Goal: Task Accomplishment & Management: Manage account settings

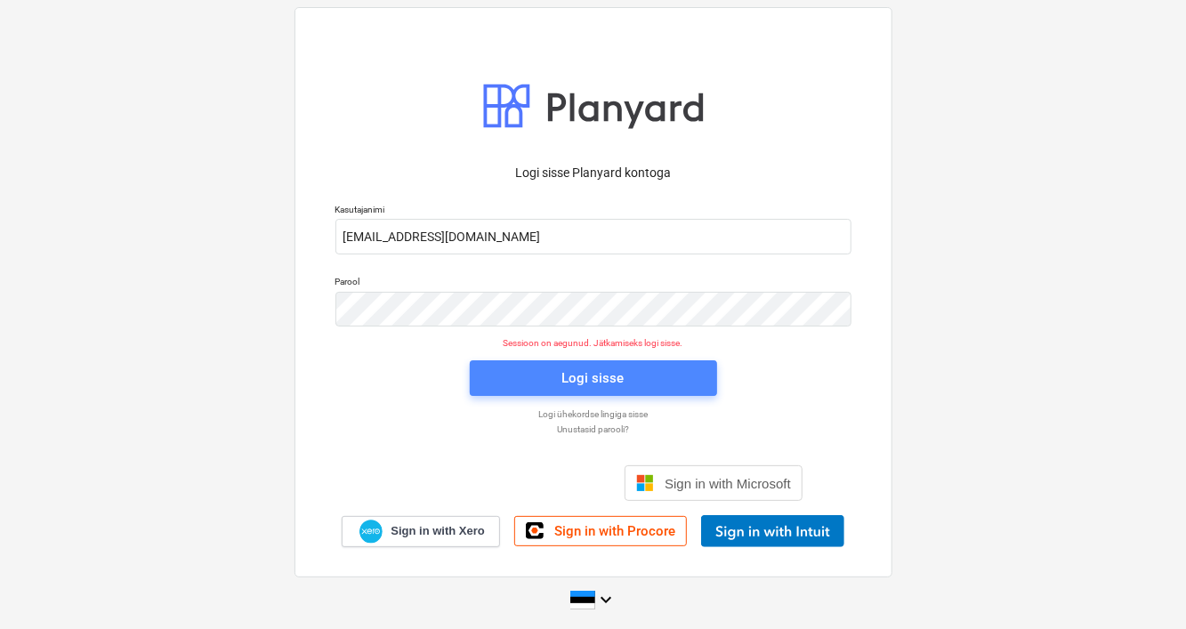
click at [562, 380] on div "Logi sisse" at bounding box center [593, 378] width 62 height 23
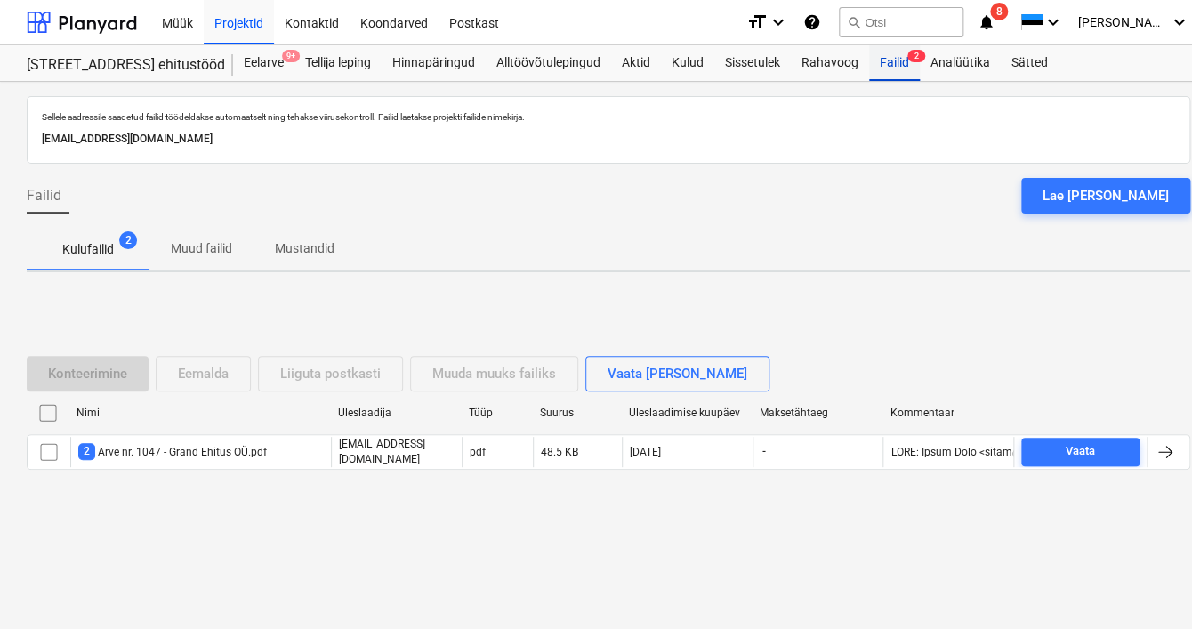
click at [897, 65] on div "Failid 2" at bounding box center [894, 63] width 51 height 36
click at [690, 65] on div "Kulud" at bounding box center [687, 63] width 53 height 36
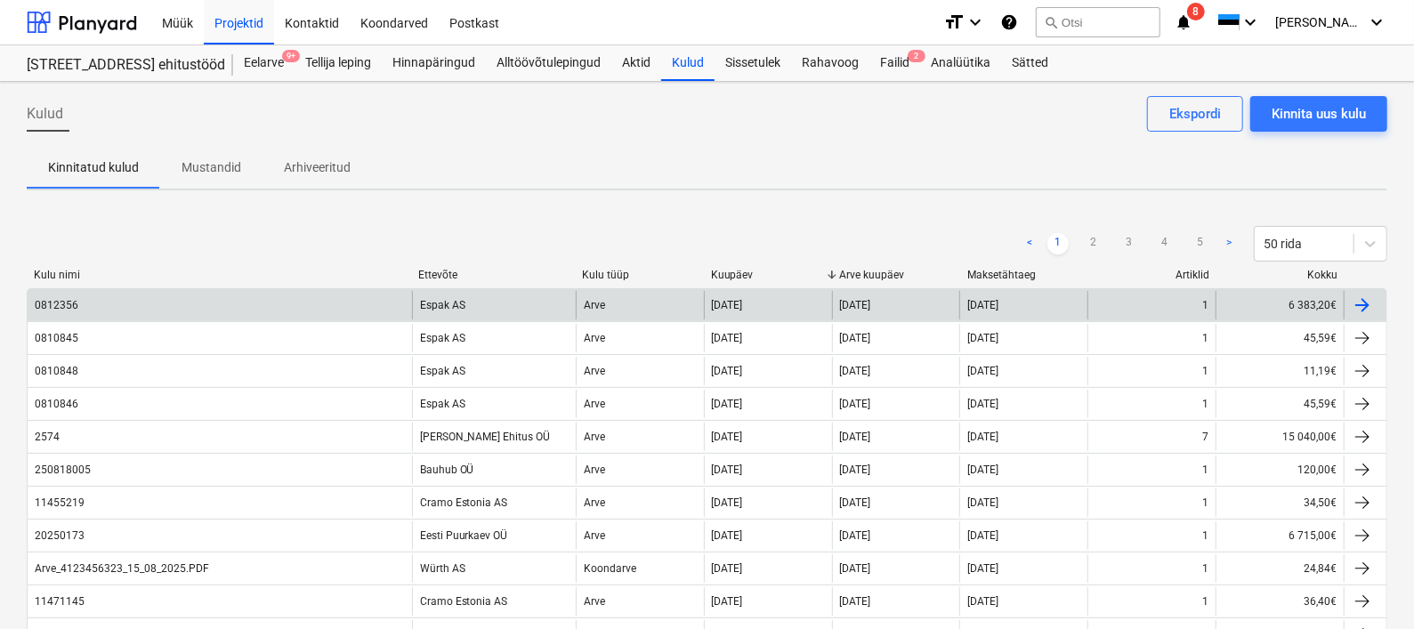
click at [70, 307] on div "0812356" at bounding box center [57, 305] width 44 height 12
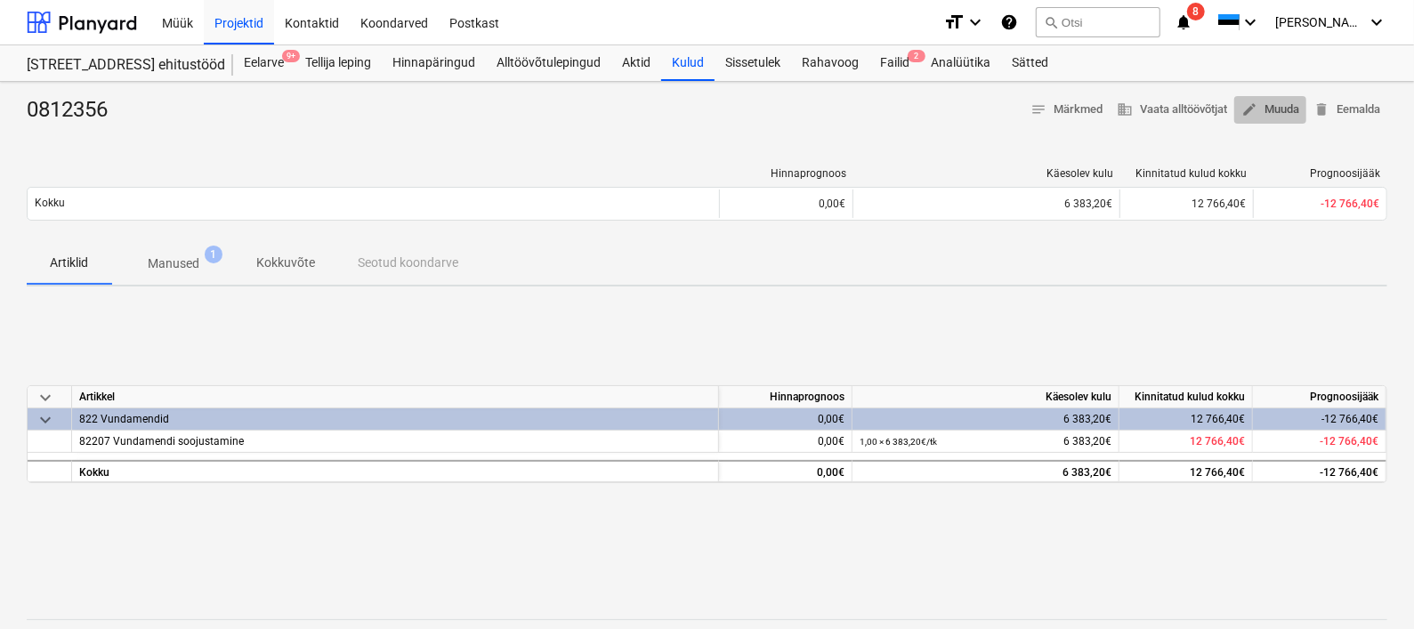
click at [1185, 110] on span "edit Muuda" at bounding box center [1270, 110] width 58 height 20
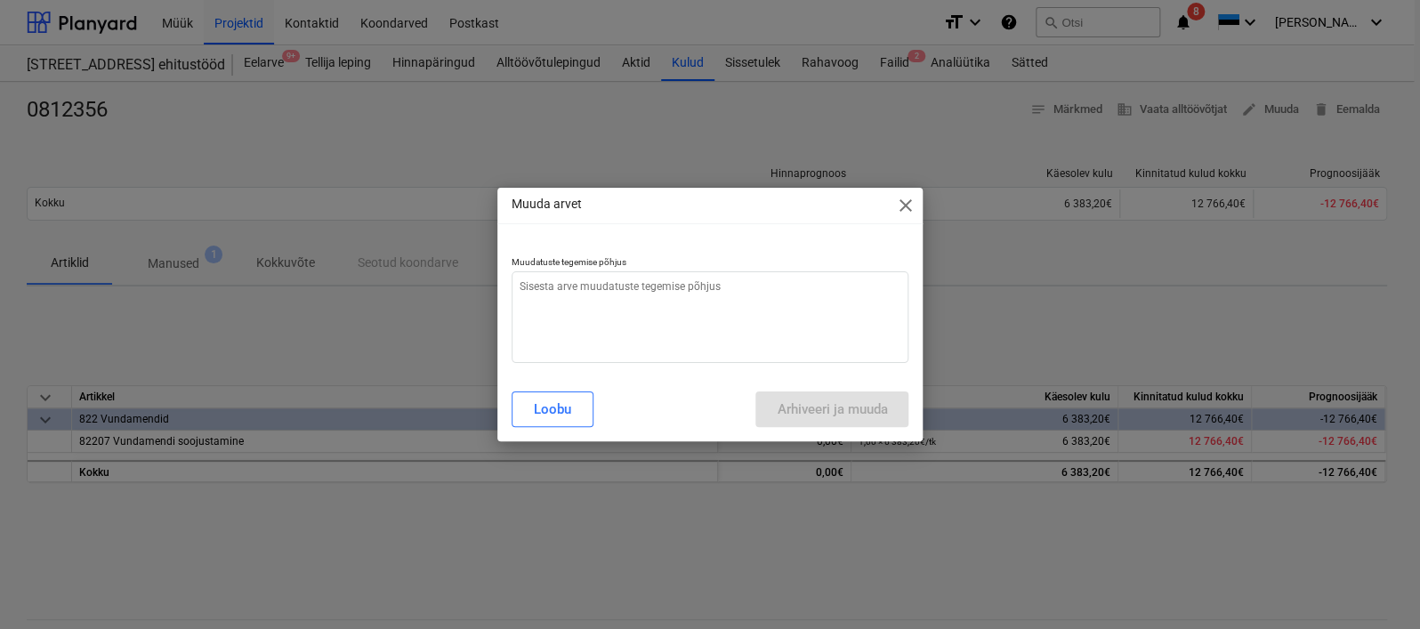
type textarea "x"
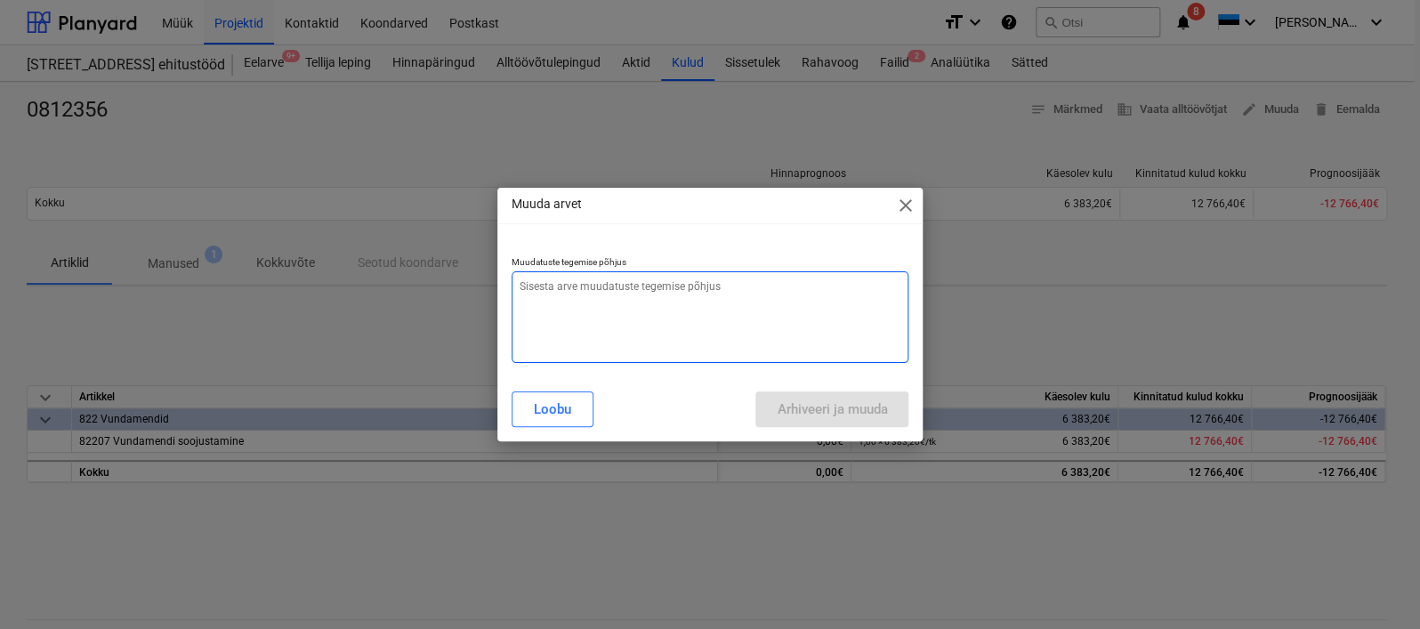
click at [522, 290] on textarea at bounding box center [711, 317] width 398 height 92
type textarea "S"
type textarea "x"
type textarea "Su"
type textarea "x"
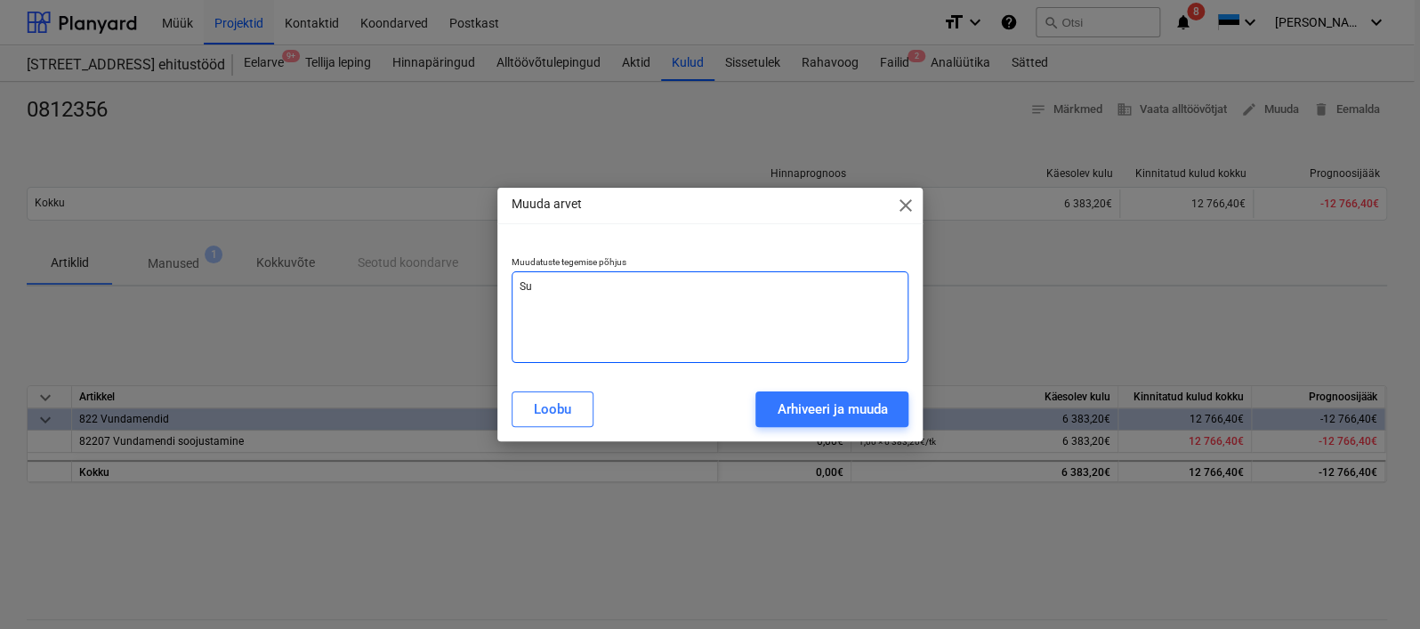
type textarea "Sum"
type textarea "x"
type textarea "Summ"
type textarea "x"
type textarea "Summa"
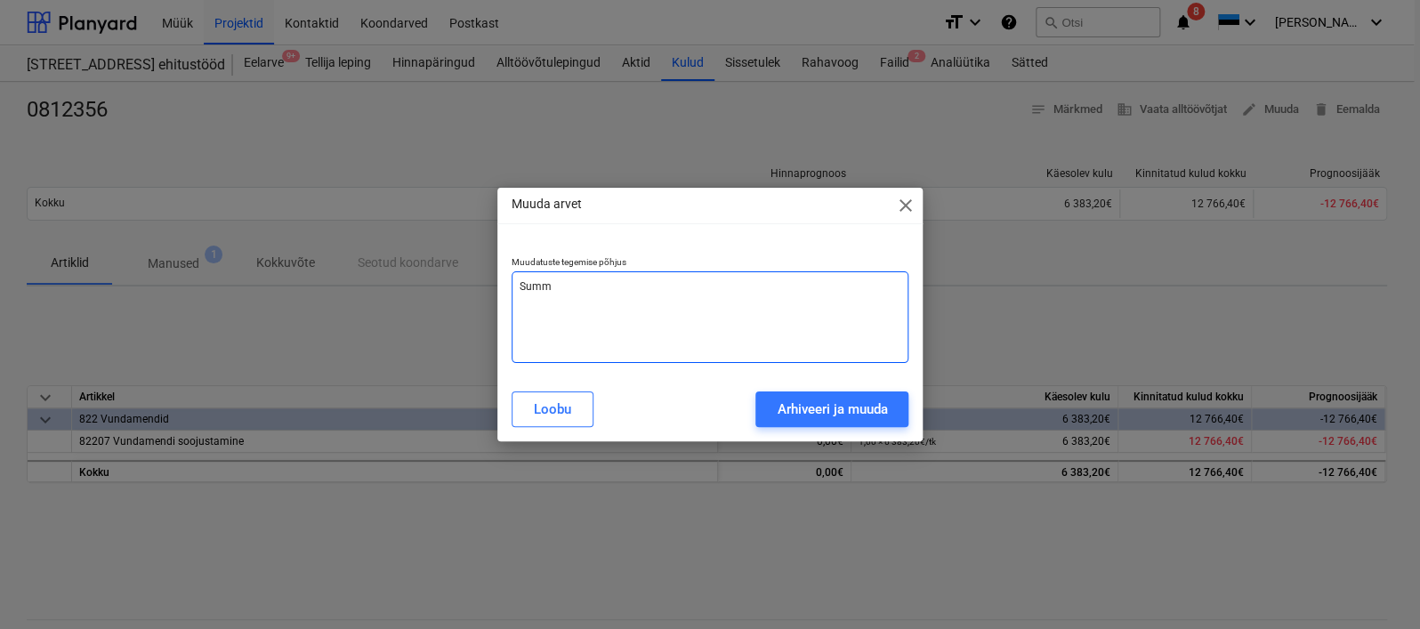
type textarea "x"
type textarea "Summa"
type textarea "x"
type textarea "Summa o"
type textarea "x"
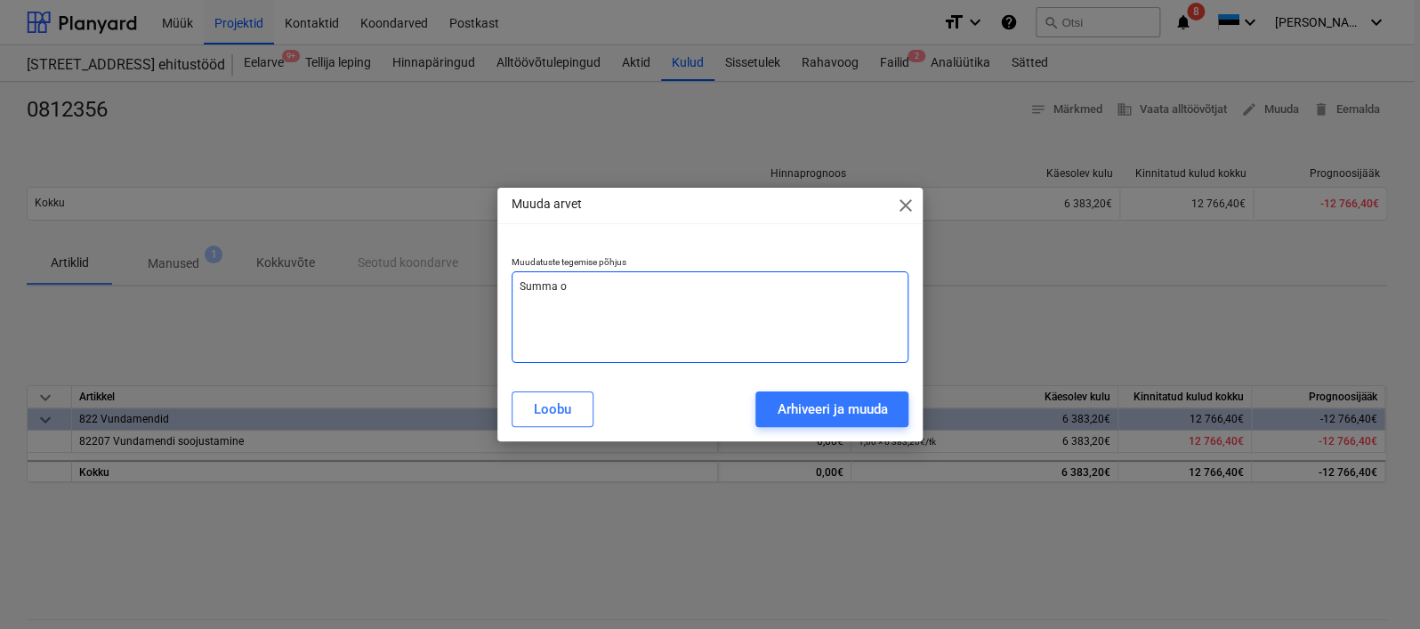
type textarea "Summa ol"
type textarea "x"
type textarea "Summa oli"
type textarea "x"
type textarea "Summa oli"
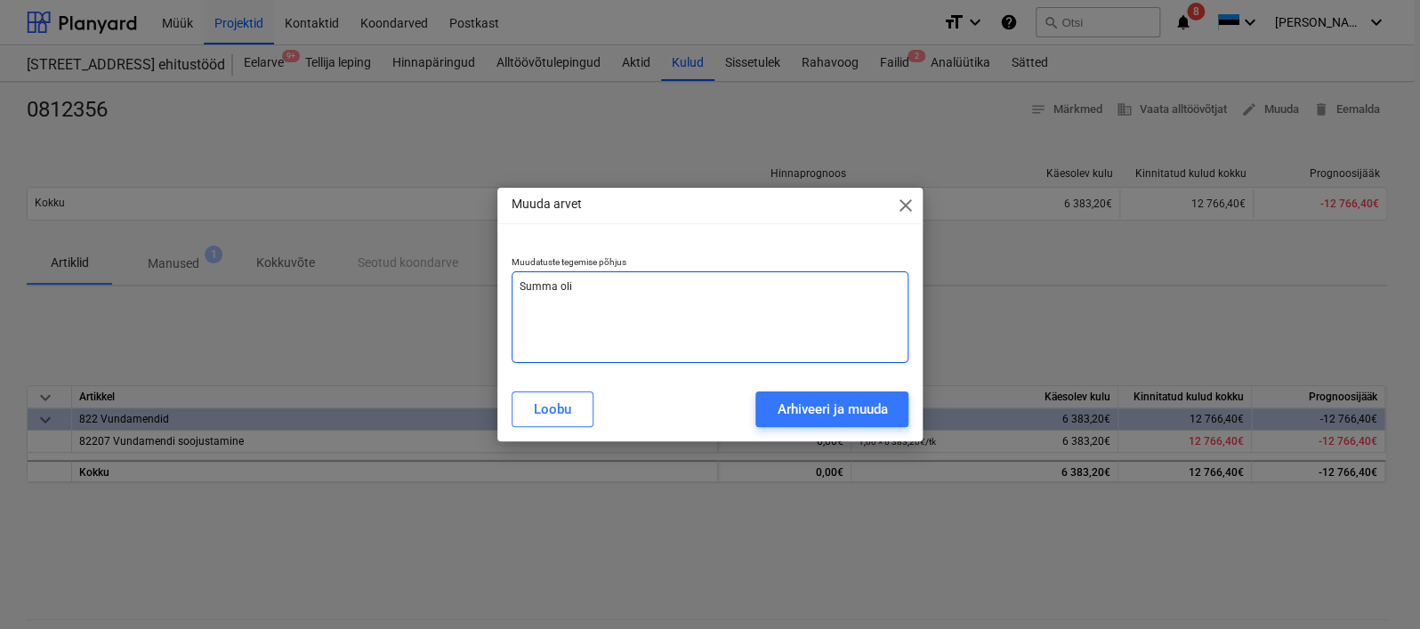
type textarea "x"
type textarea "Summa oli v"
type textarea "x"
type textarea "Summa oli va"
type textarea "x"
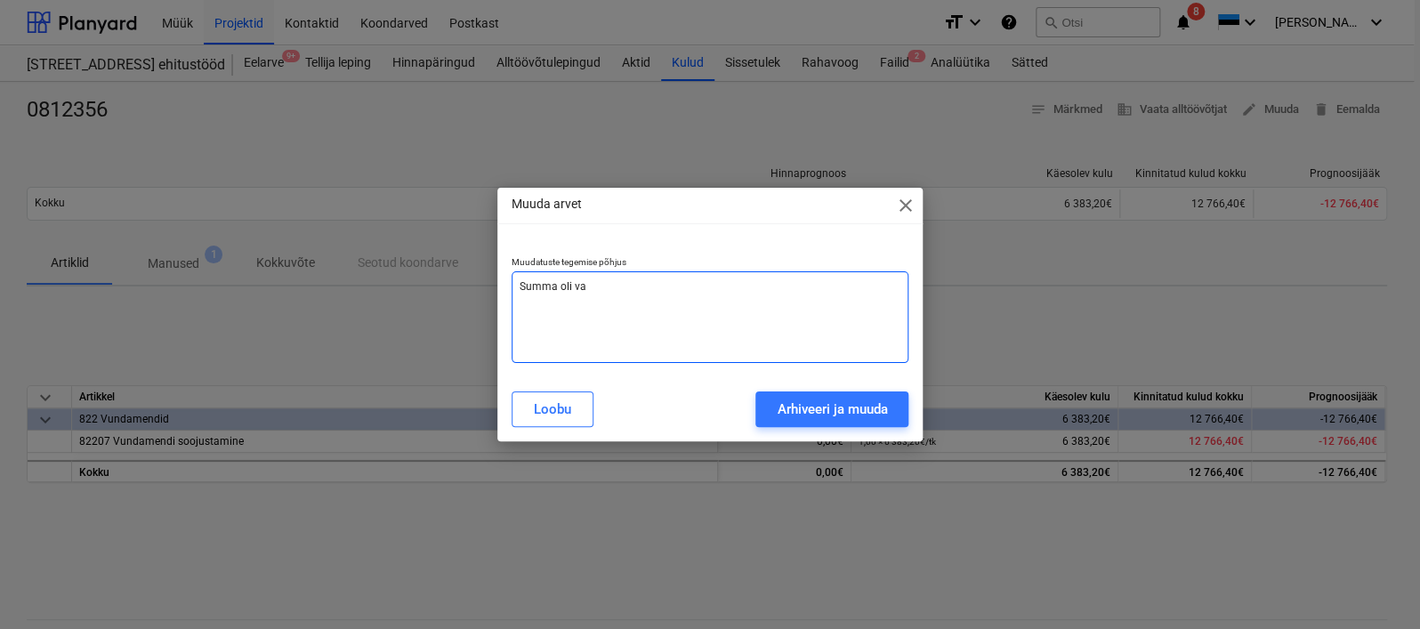
type textarea "Summa oli val"
type textarea "x"
type textarea "Summa oli vale"
type textarea "x"
type textarea "Summa oli [PERSON_NAME]"
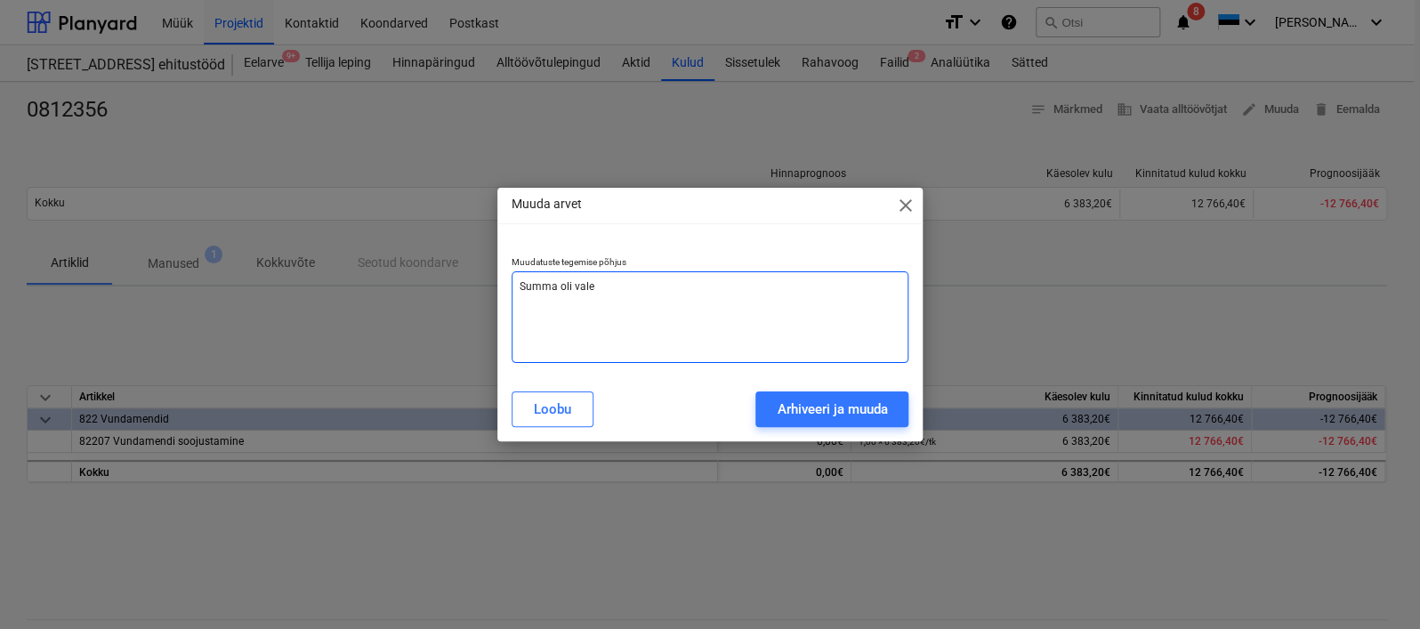
type textarea "x"
type textarea "Summa oli valest"
type textarea "x"
type textarea "Summa oli valesti"
type textarea "x"
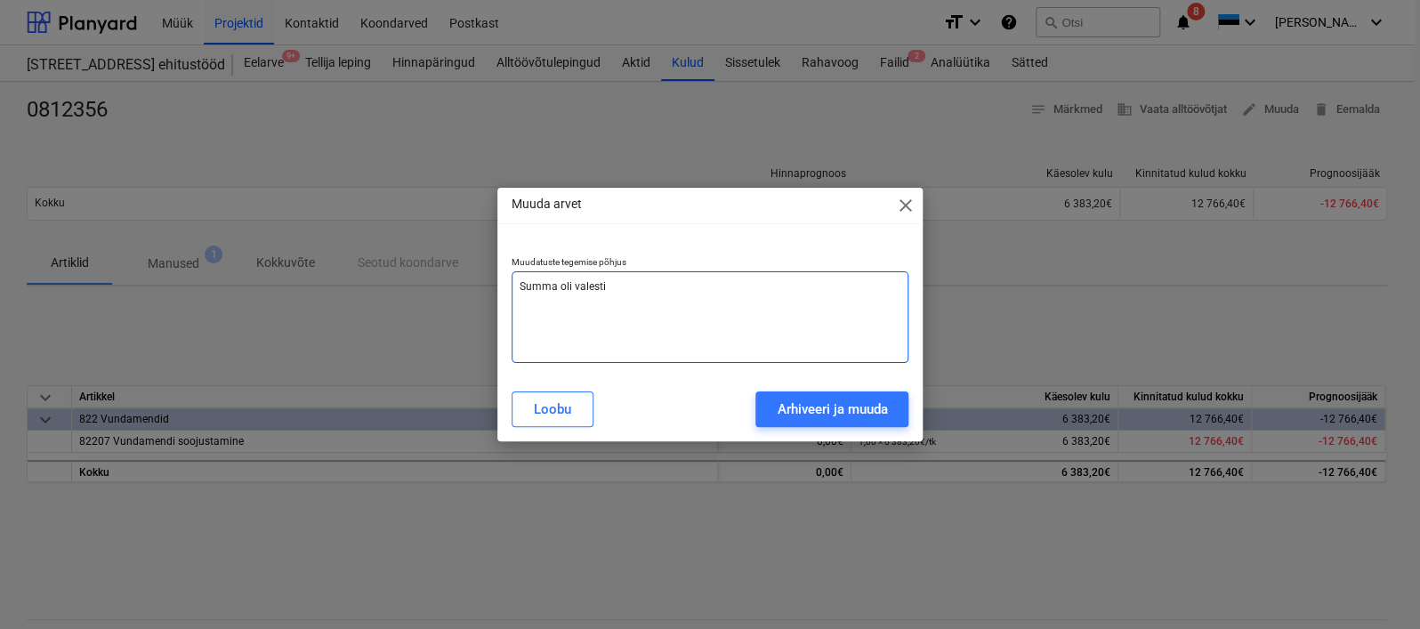
type textarea "Summa oli valesti"
type textarea "x"
type textarea "Summa oli valesti s"
type textarea "x"
type textarea "Summa oli valesti si"
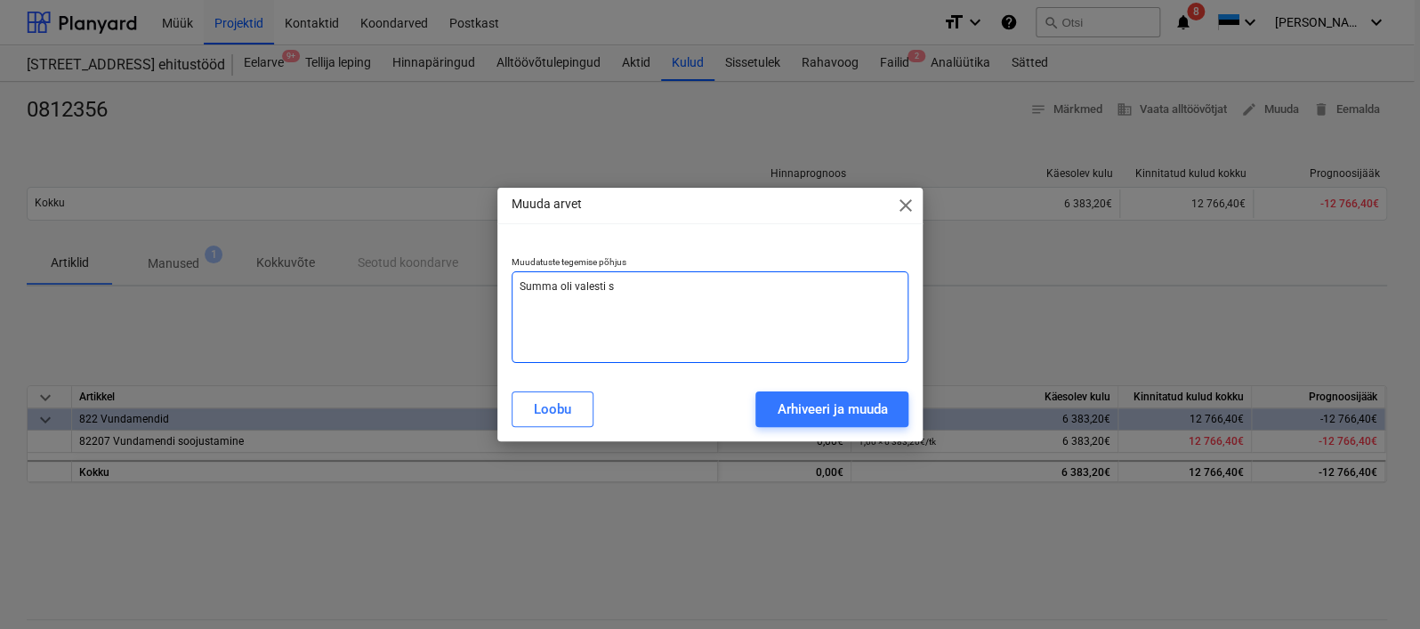
type textarea "x"
type textarea "Summa oli valesti sis"
type textarea "x"
type textarea "Summa oli [PERSON_NAME]"
type textarea "x"
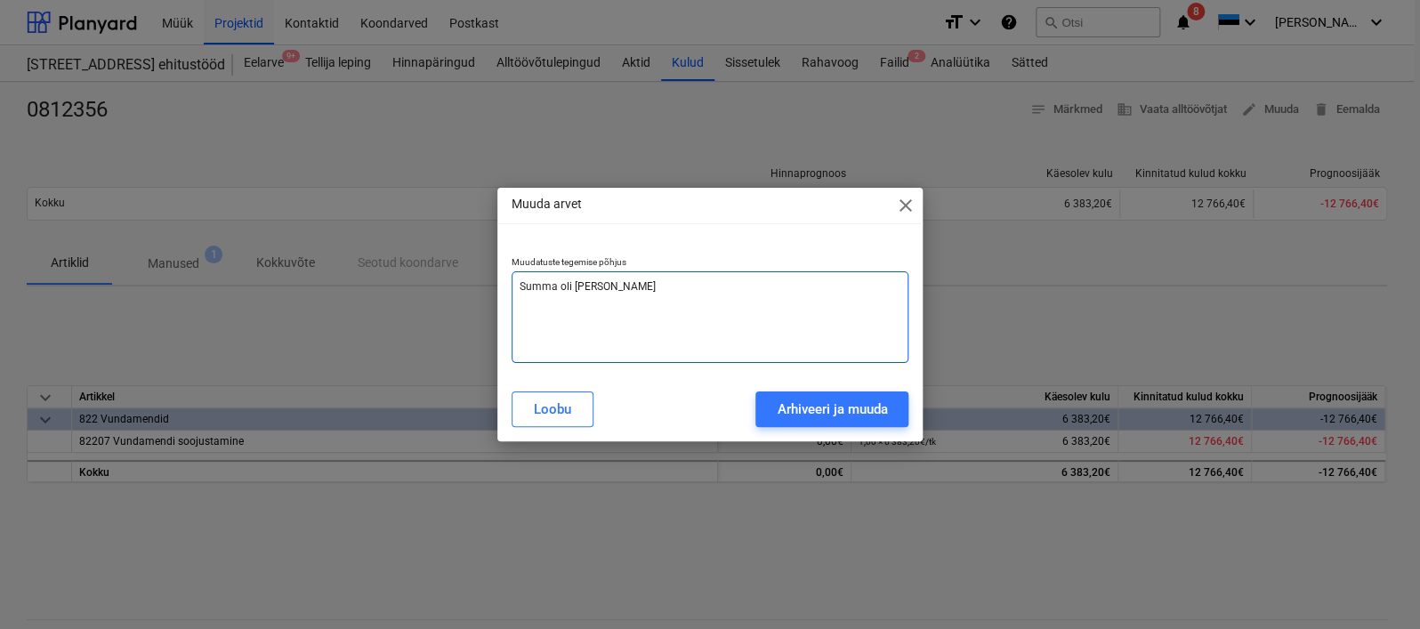
type textarea "Summa oli [PERSON_NAME]"
type textarea "x"
type textarea "Summa oli valesti sisest"
type textarea "x"
type textarea "Summa oli [PERSON_NAME]"
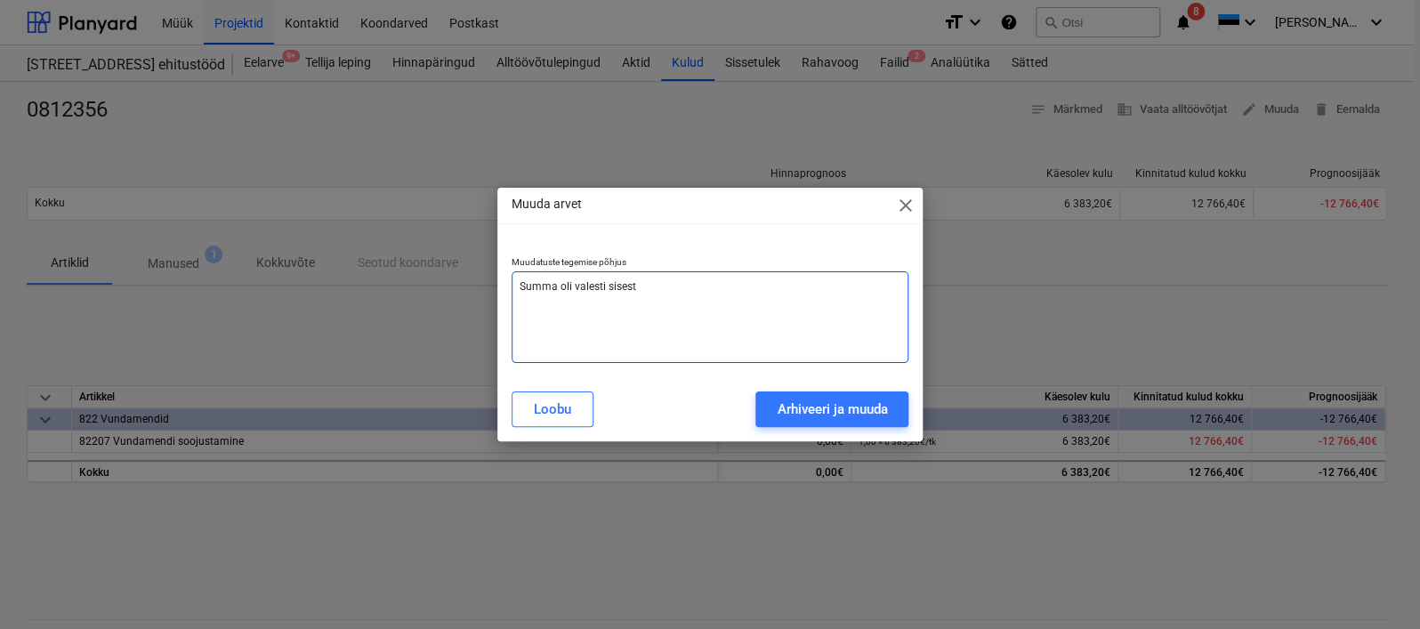
type textarea "x"
type textarea "Summa oli valesti sisestat"
type textarea "x"
type textarea "Summa oli valesti sisestatd"
type textarea "x"
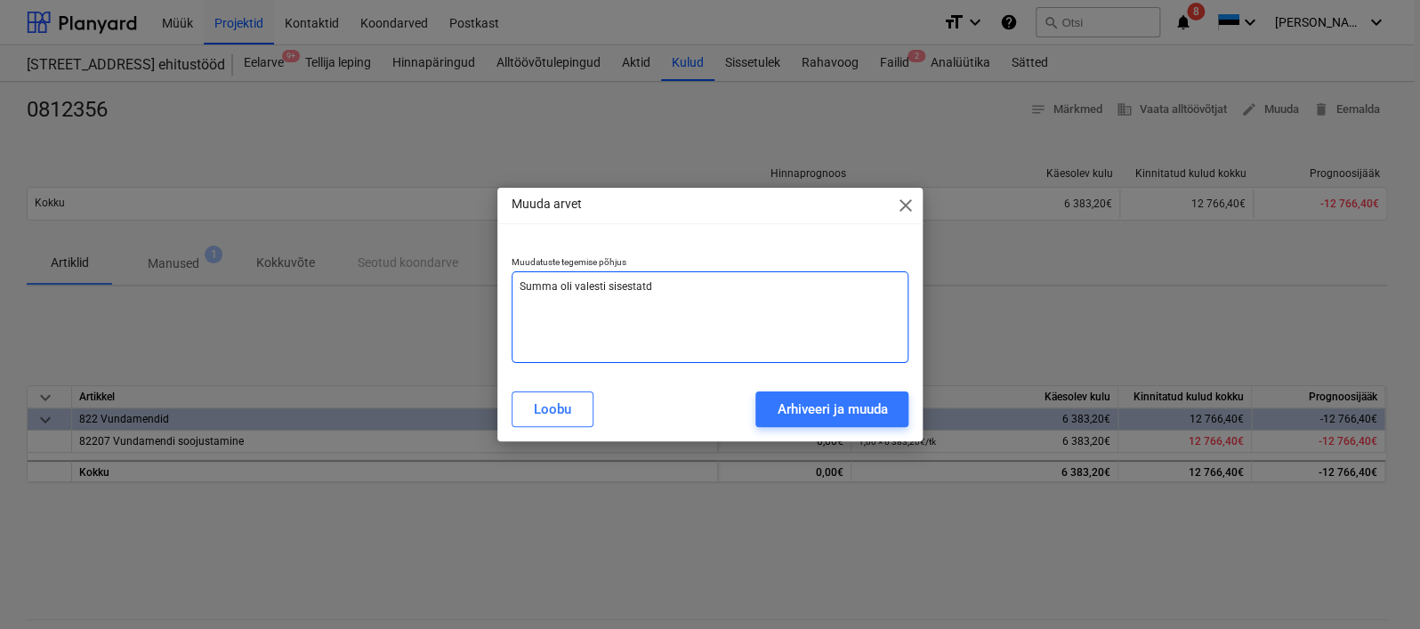
type textarea "Summa oli valesti sisestatdu"
type textarea "x"
type textarea "Summa oli valesti sisestatd"
type textarea "x"
type textarea "Summa oli valesti sisestat"
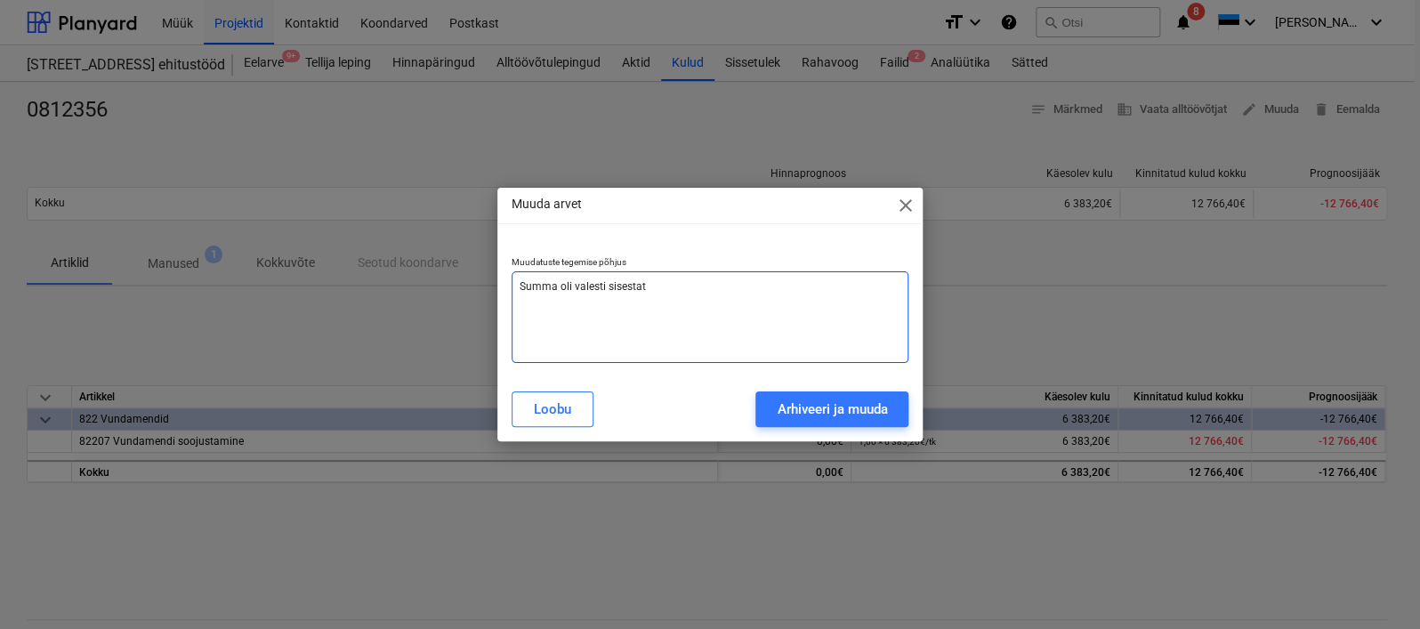
type textarea "x"
type textarea "Summa oli valesti sisestatu"
type textarea "x"
type textarea "Summa oli valesti sisestatud"
type textarea "x"
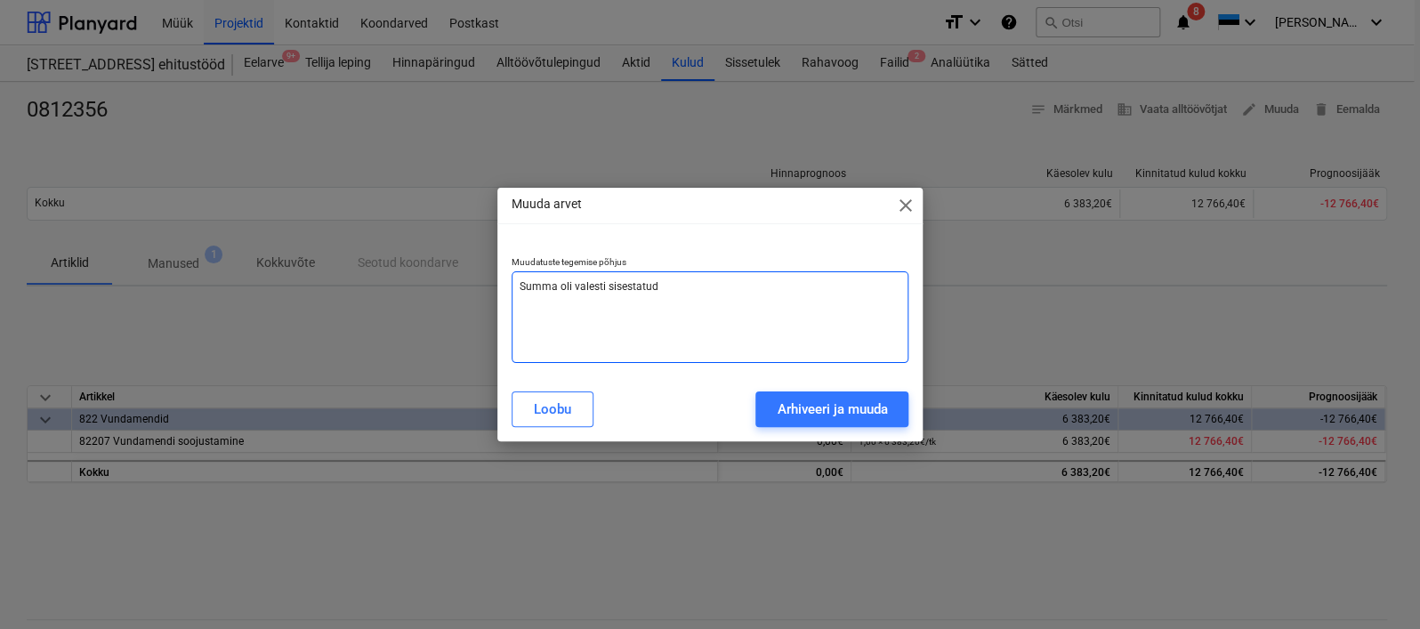
type textarea "Summa oli valesti sisestatud."
type textarea "x"
type textarea "Summa oli valesti sisestatud."
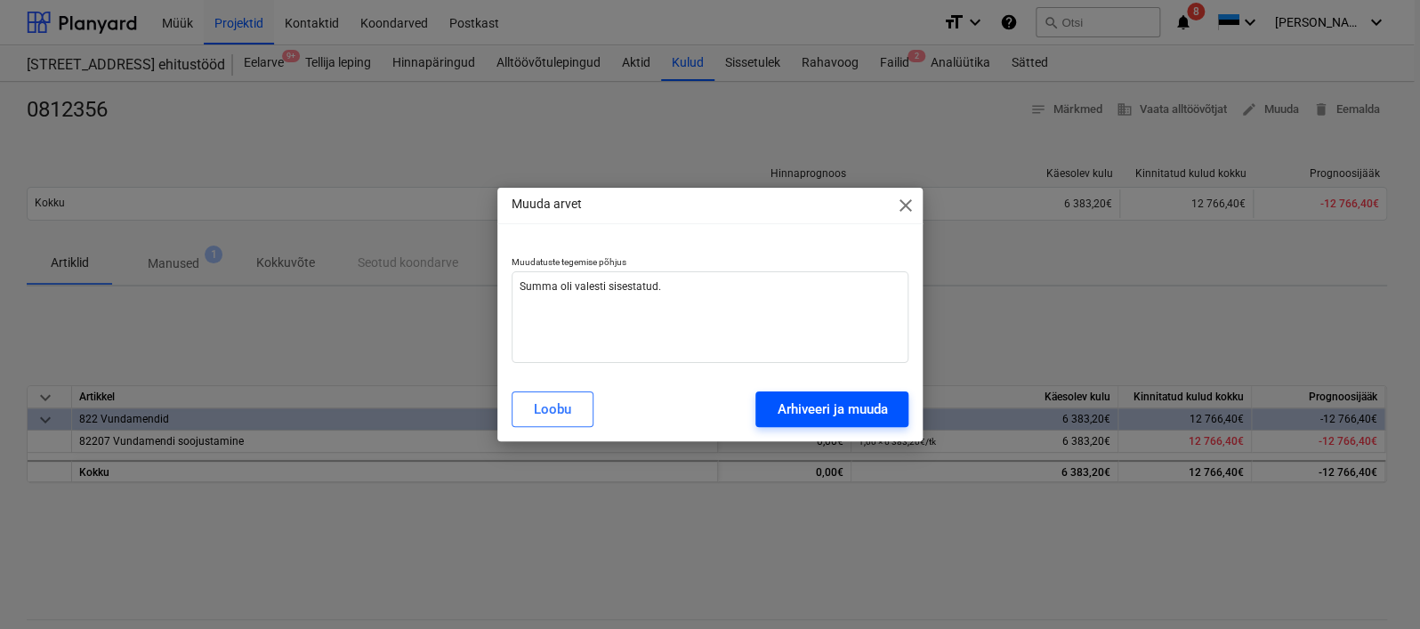
click at [833, 418] on div "Arhiveeri ja muuda" at bounding box center [832, 409] width 110 height 23
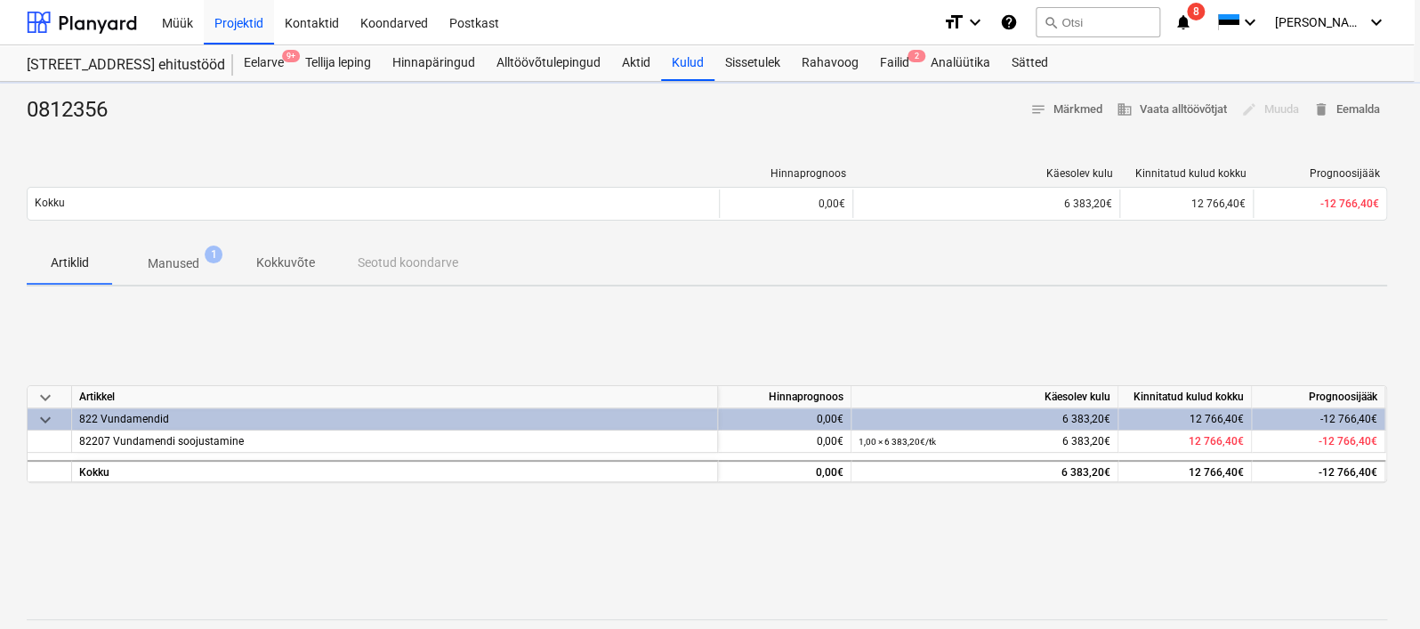
type textarea "x"
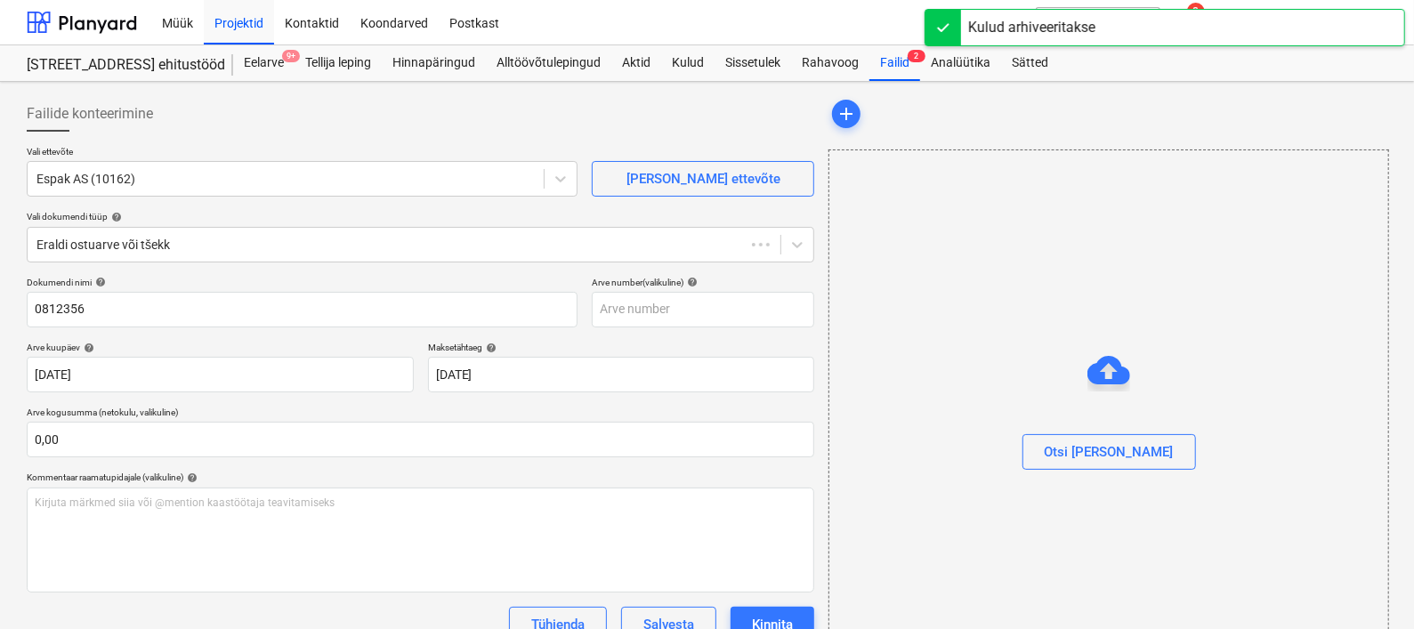
type input "0812356"
type input "[DATE]"
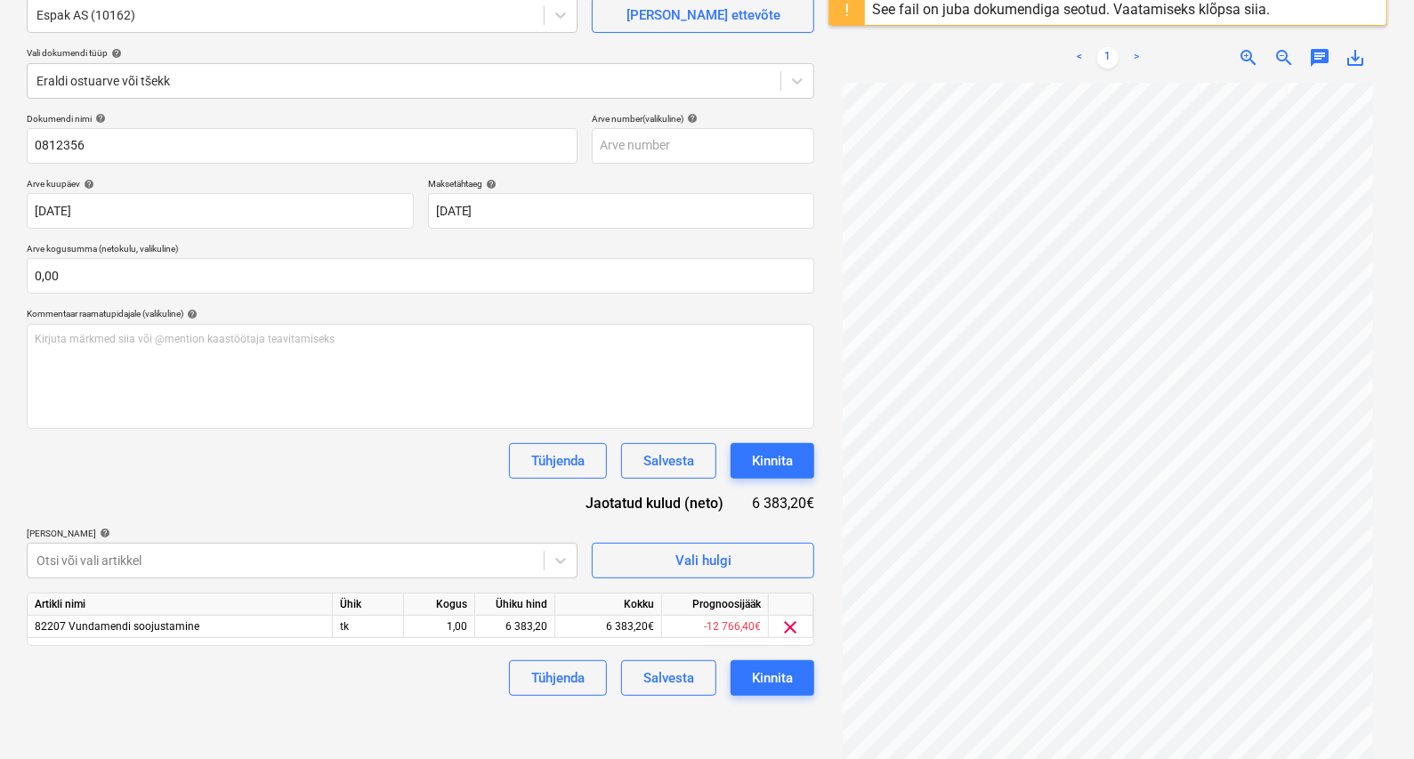
scroll to position [211, 0]
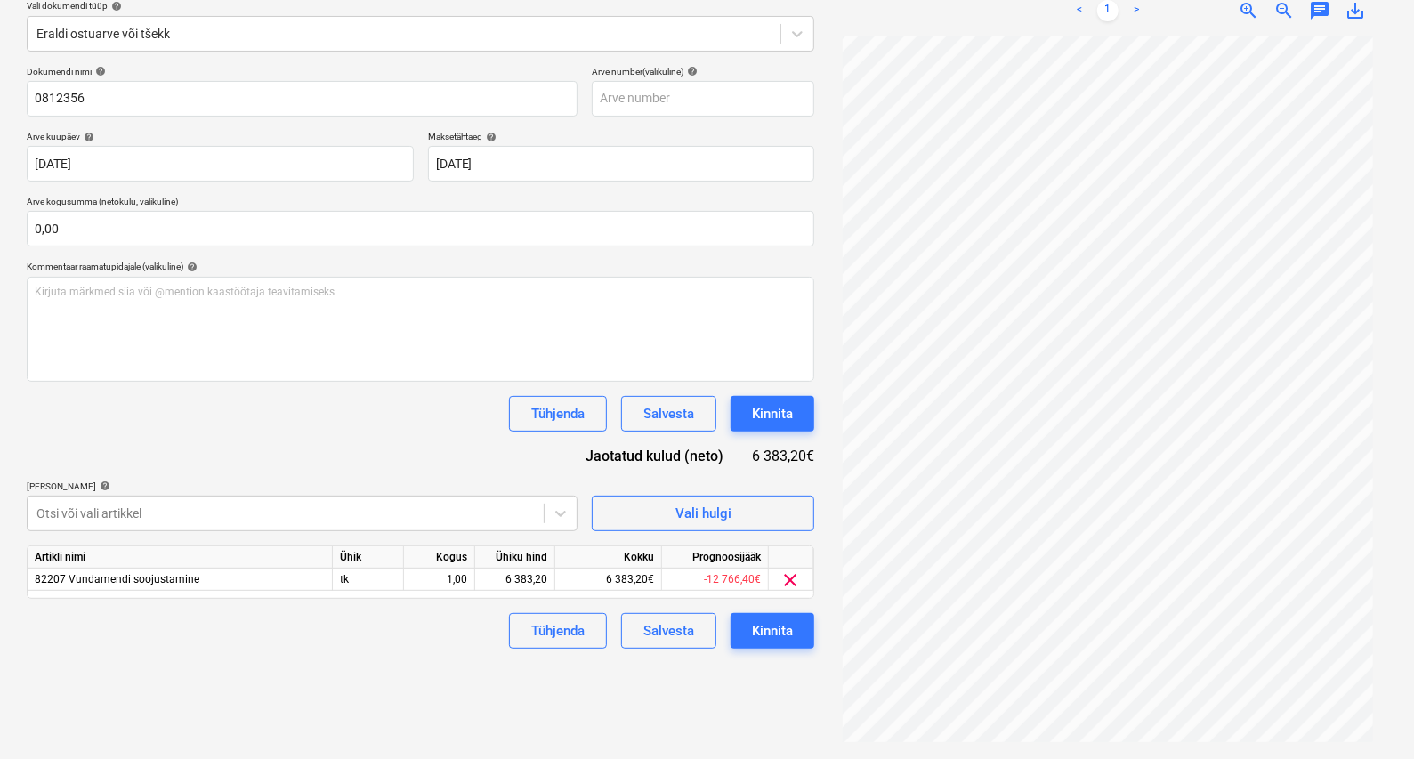
click at [1185, 5] on div "Projekti ületoomine ebaõnnestus" at bounding box center [1164, 18] width 480 height 37
click at [1185, 13] on div "Projekti ületoomine ebaõnnestus" at bounding box center [1164, 18] width 480 height 37
click at [1185, 8] on div "Projekti ületoomine ebaõnnestus" at bounding box center [1164, 18] width 480 height 37
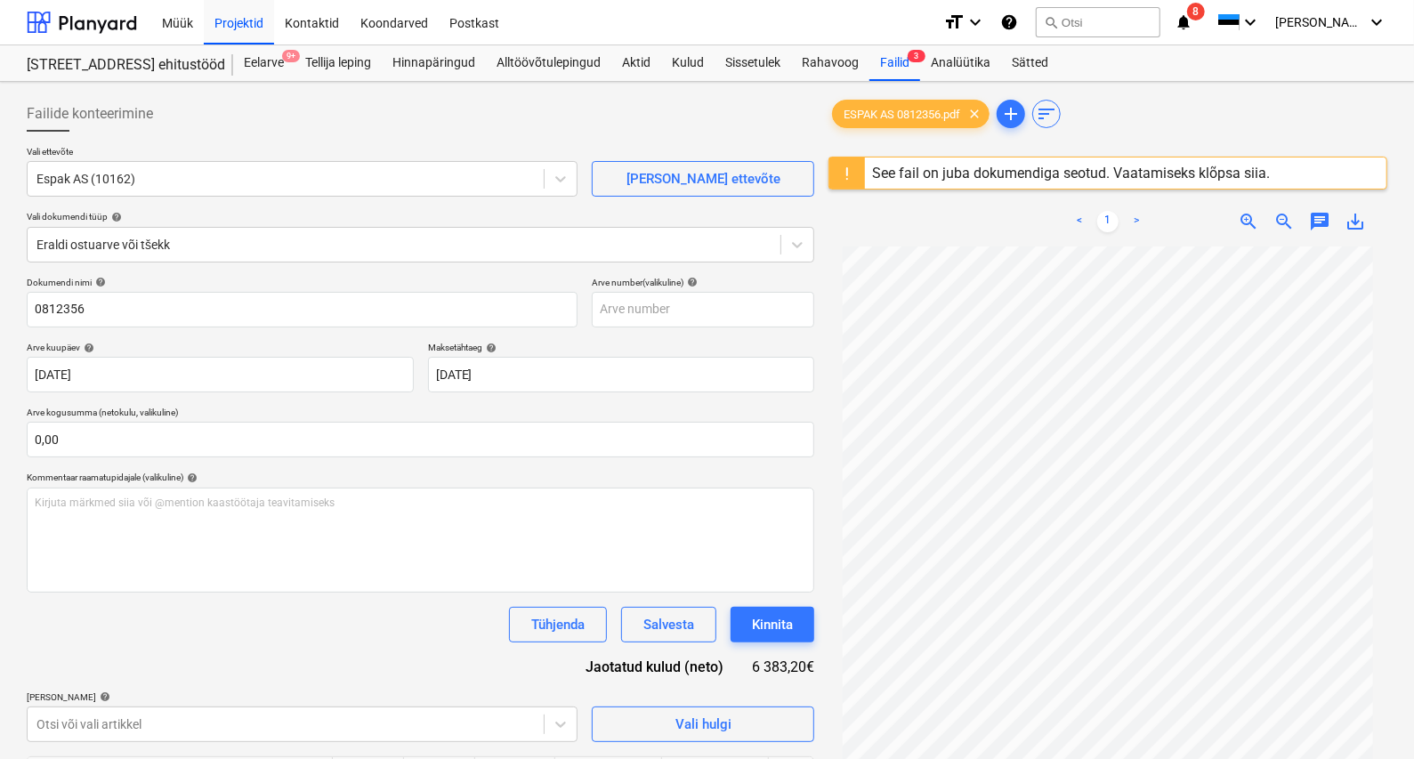
click at [989, 178] on div "See fail on juba dokumendiga seotud. Vaatamiseks klõpsa siia." at bounding box center [1071, 173] width 398 height 17
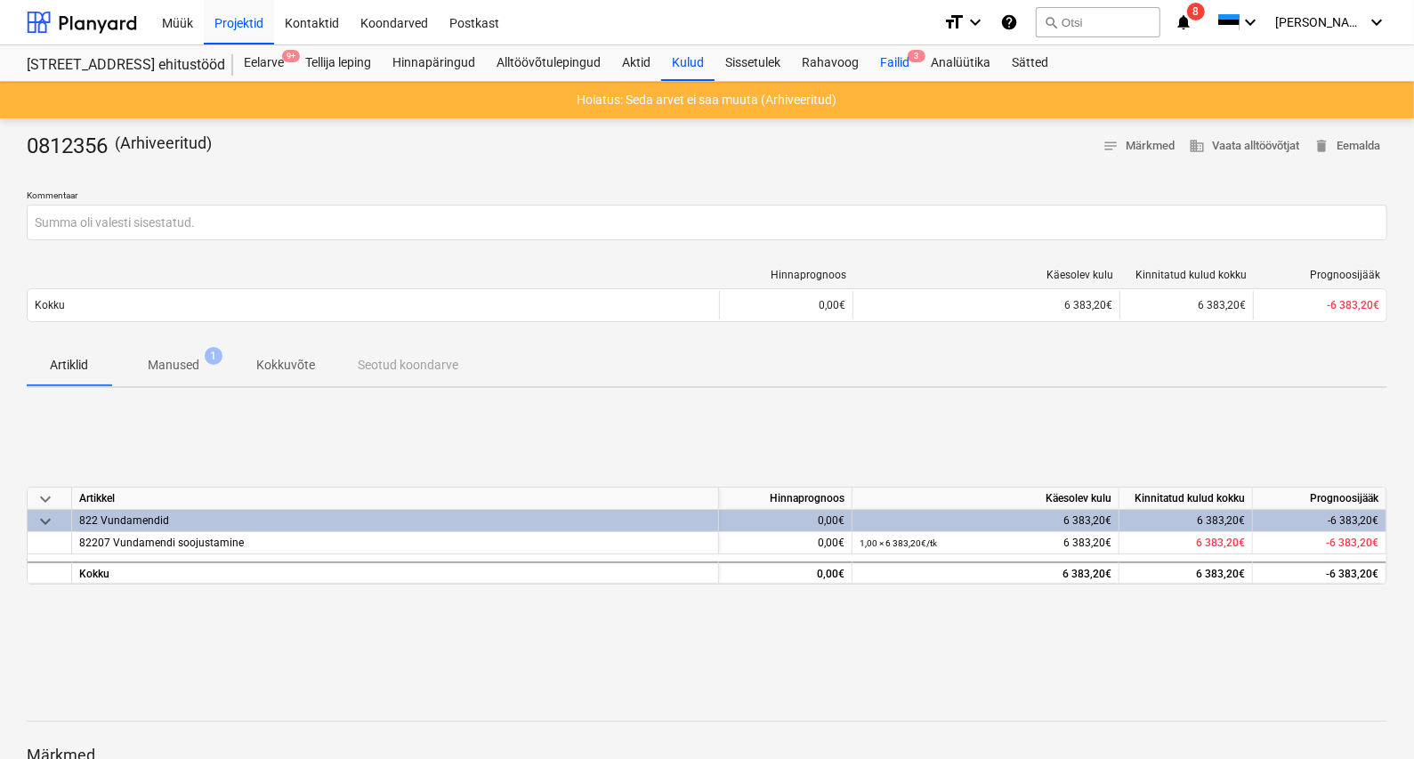
click at [889, 60] on div "Failid 3" at bounding box center [894, 63] width 51 height 36
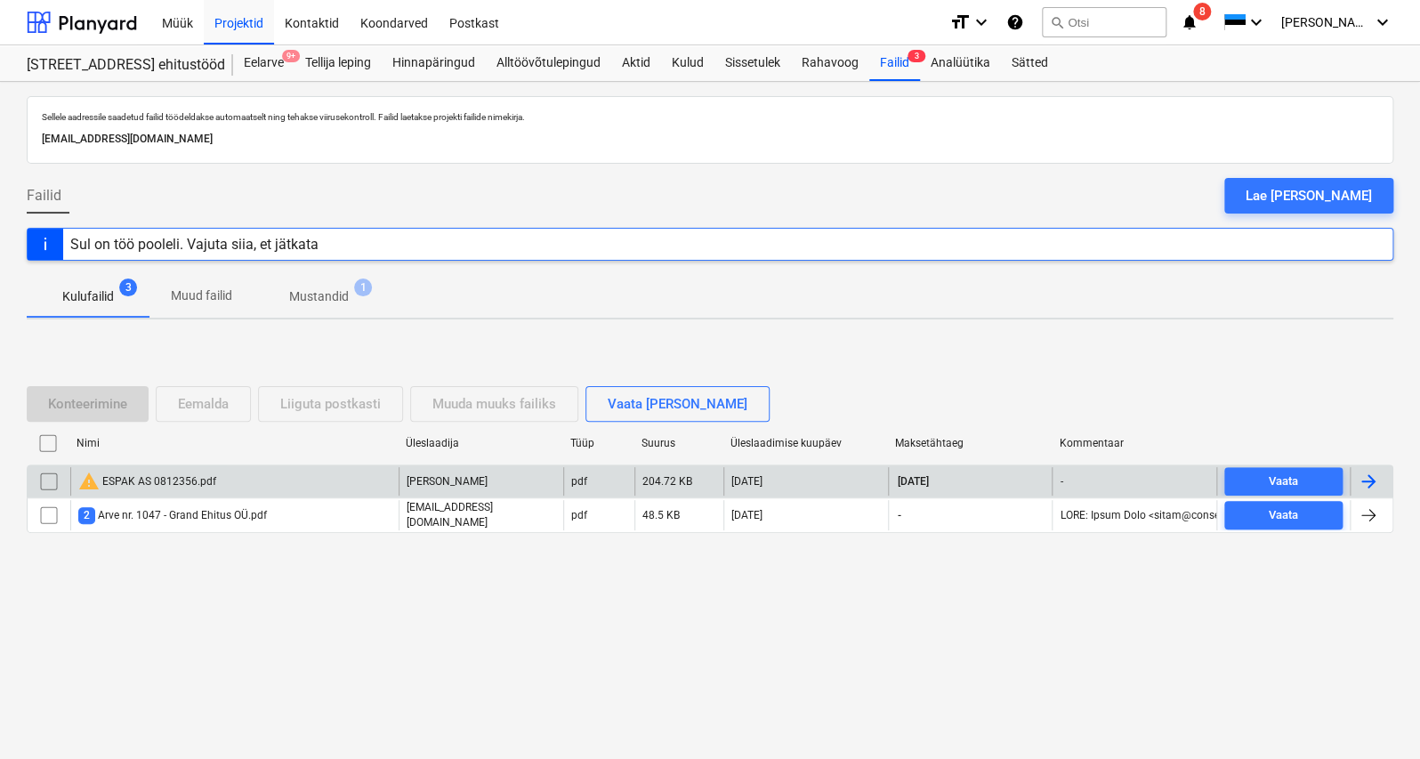
click at [200, 483] on div "warning ESPAK AS 0812356.pdf" at bounding box center [147, 481] width 138 height 21
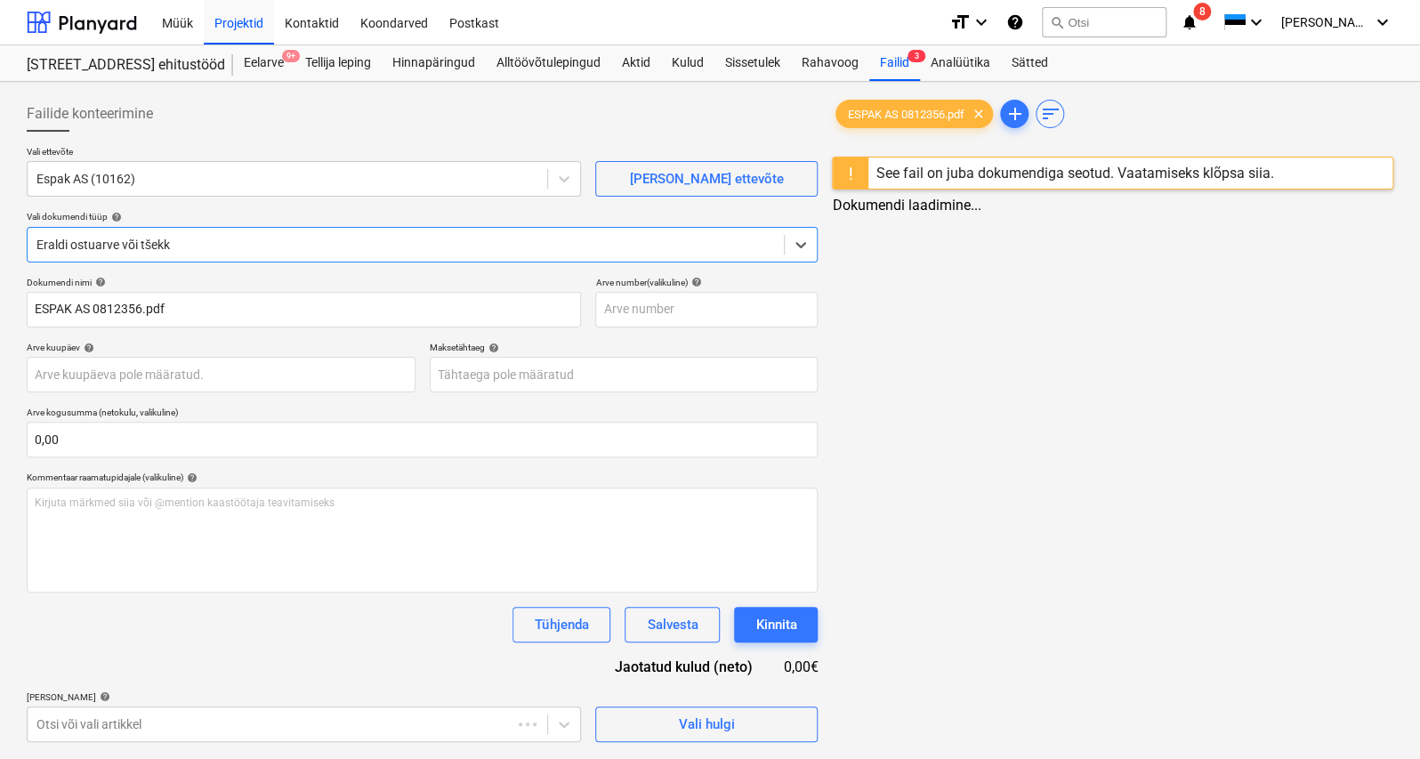
type input "[DATE]"
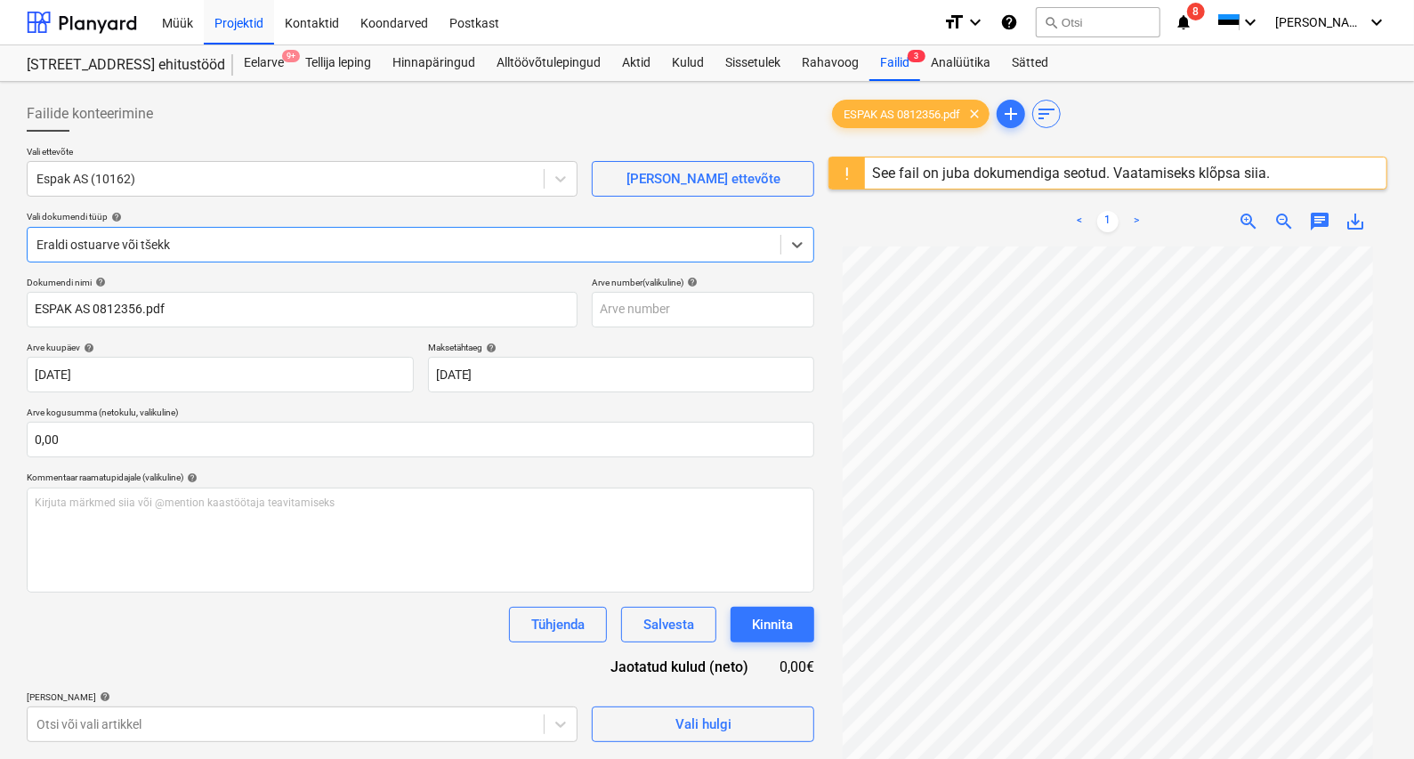
click at [1185, 219] on span "save_alt" at bounding box center [1354, 221] width 21 height 21
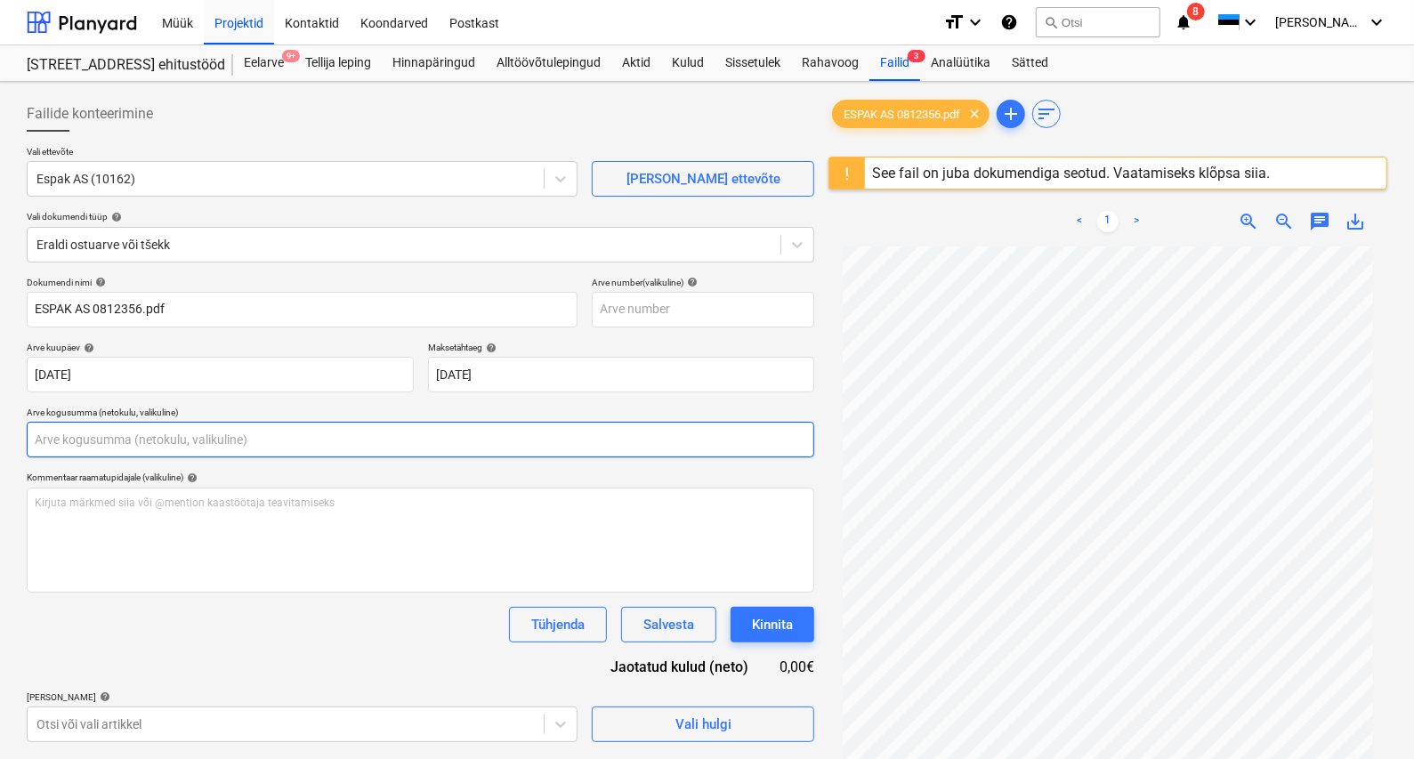
click at [57, 444] on input "text" at bounding box center [420, 440] width 787 height 36
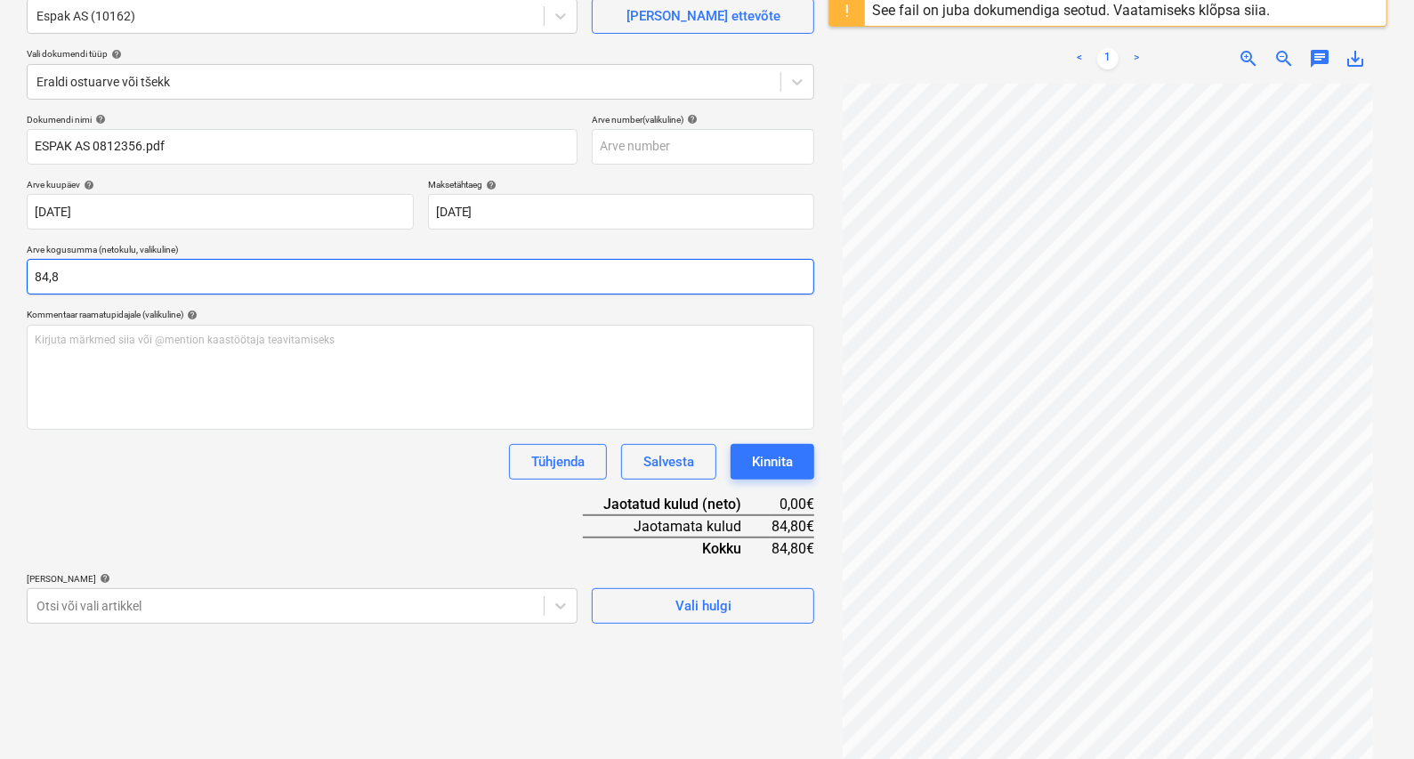
scroll to position [211, 0]
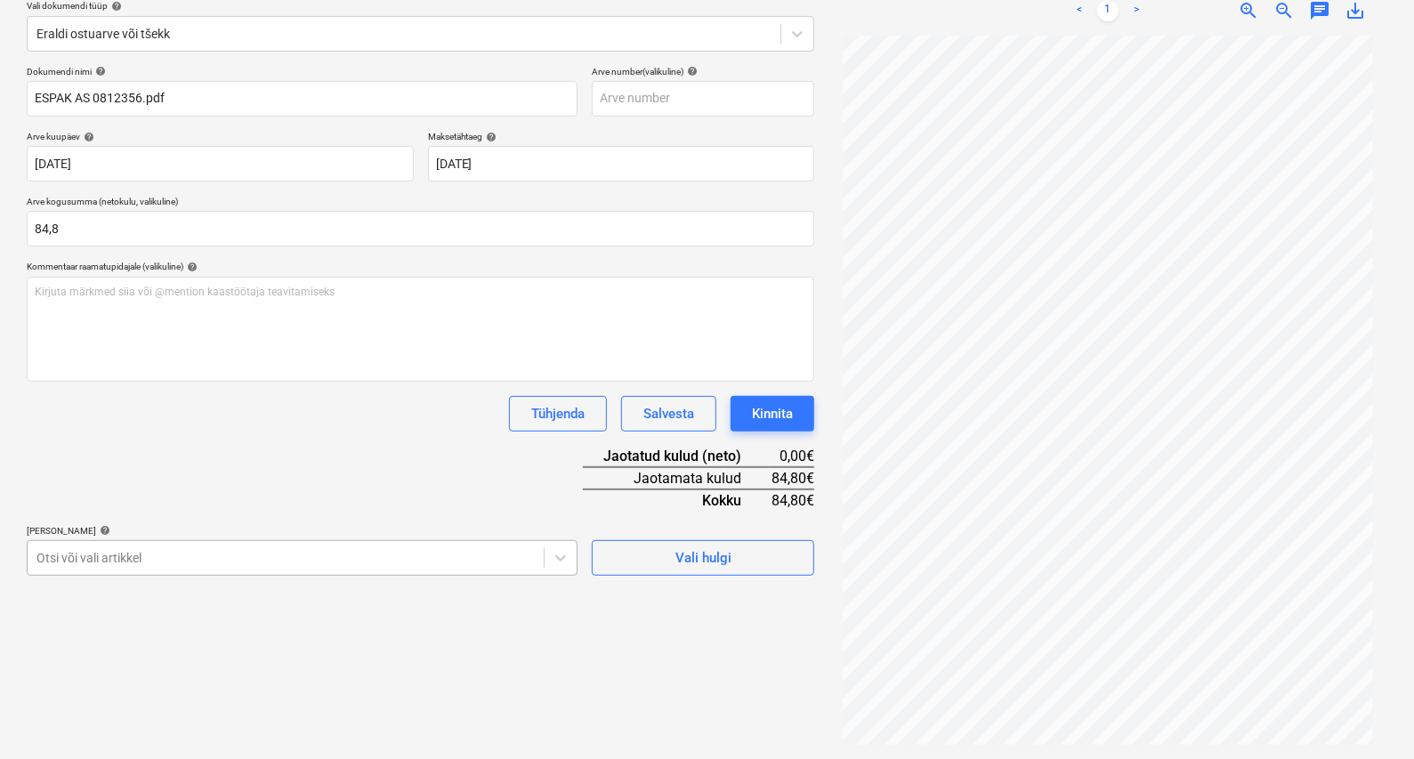
type input "84,80"
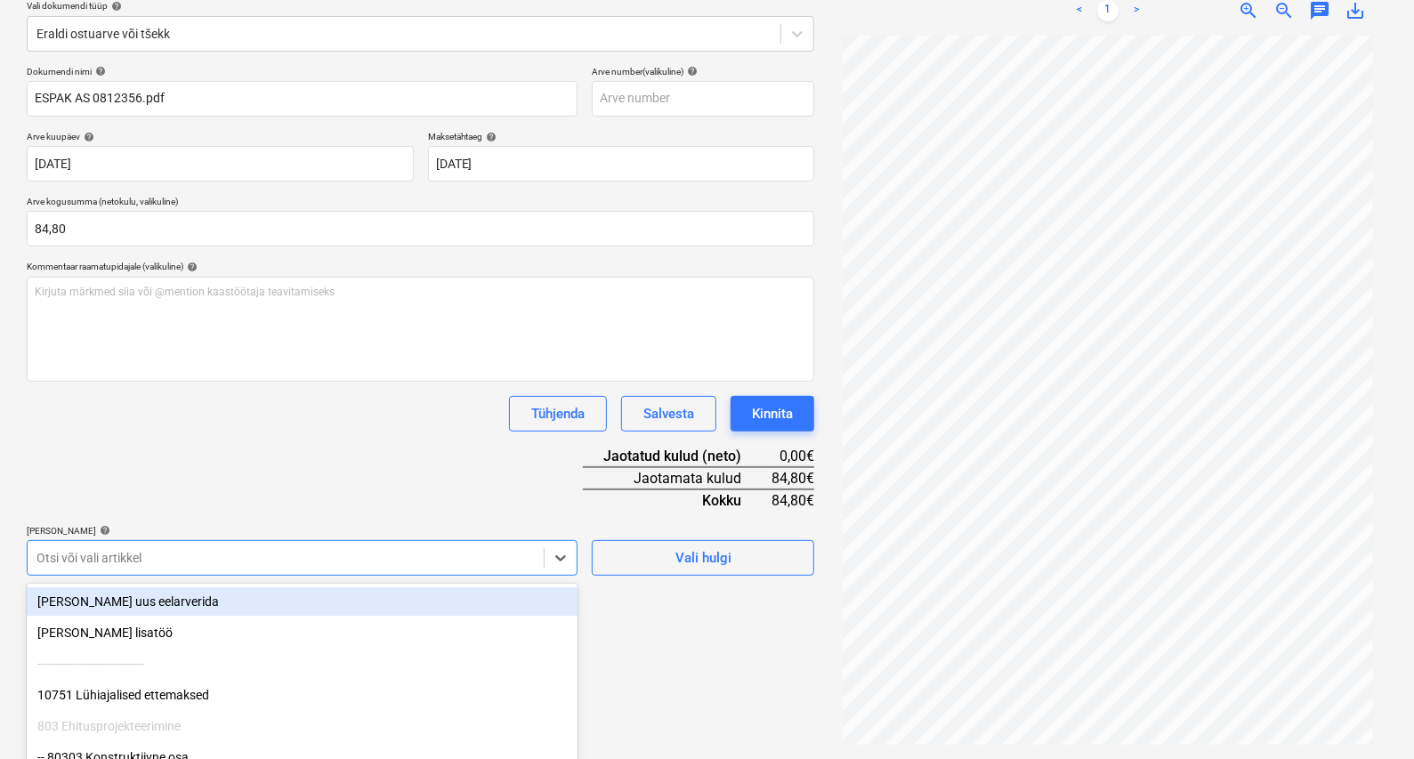
scroll to position [305, 0]
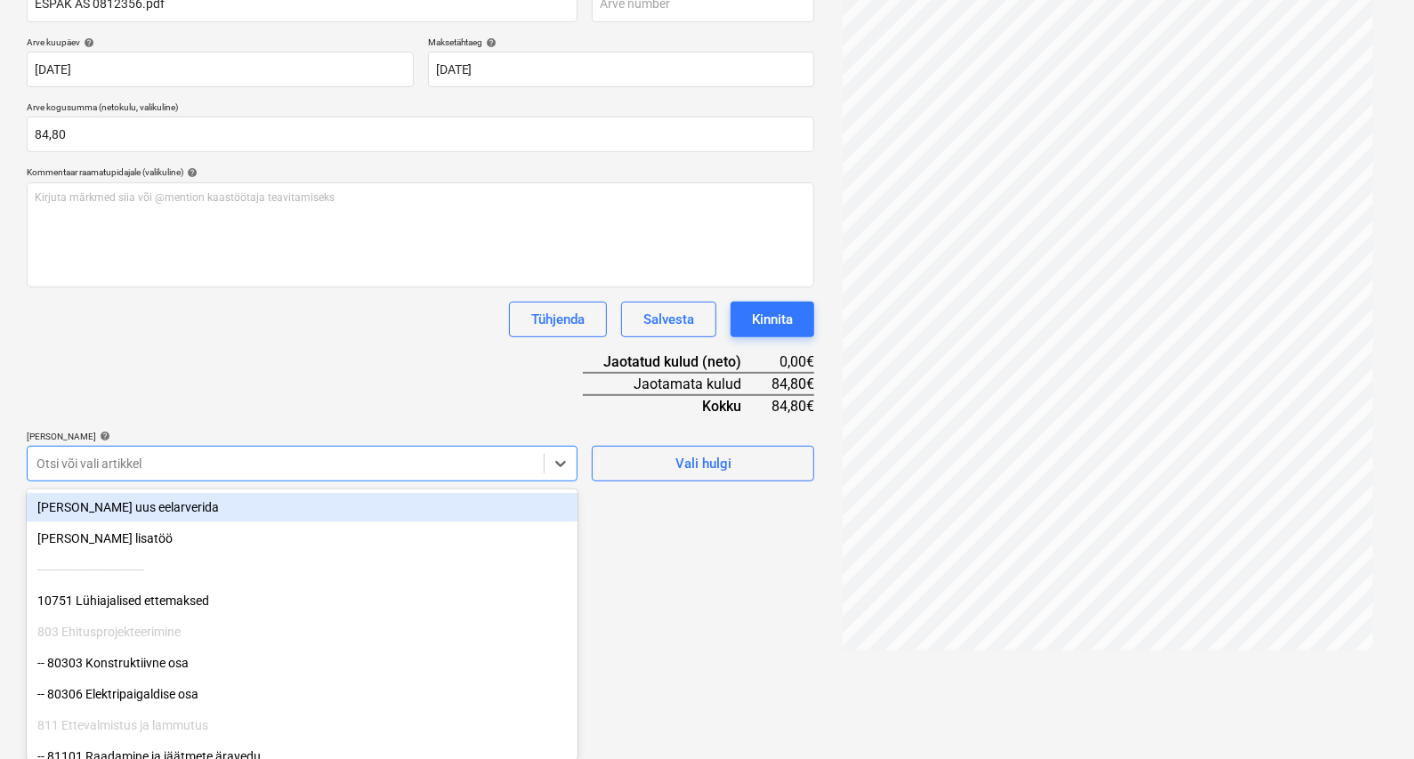
click at [61, 454] on body "Müük Projektid Kontaktid Koondarved Postkast format_size keyboard_arrow_down he…" at bounding box center [707, 74] width 1414 height 759
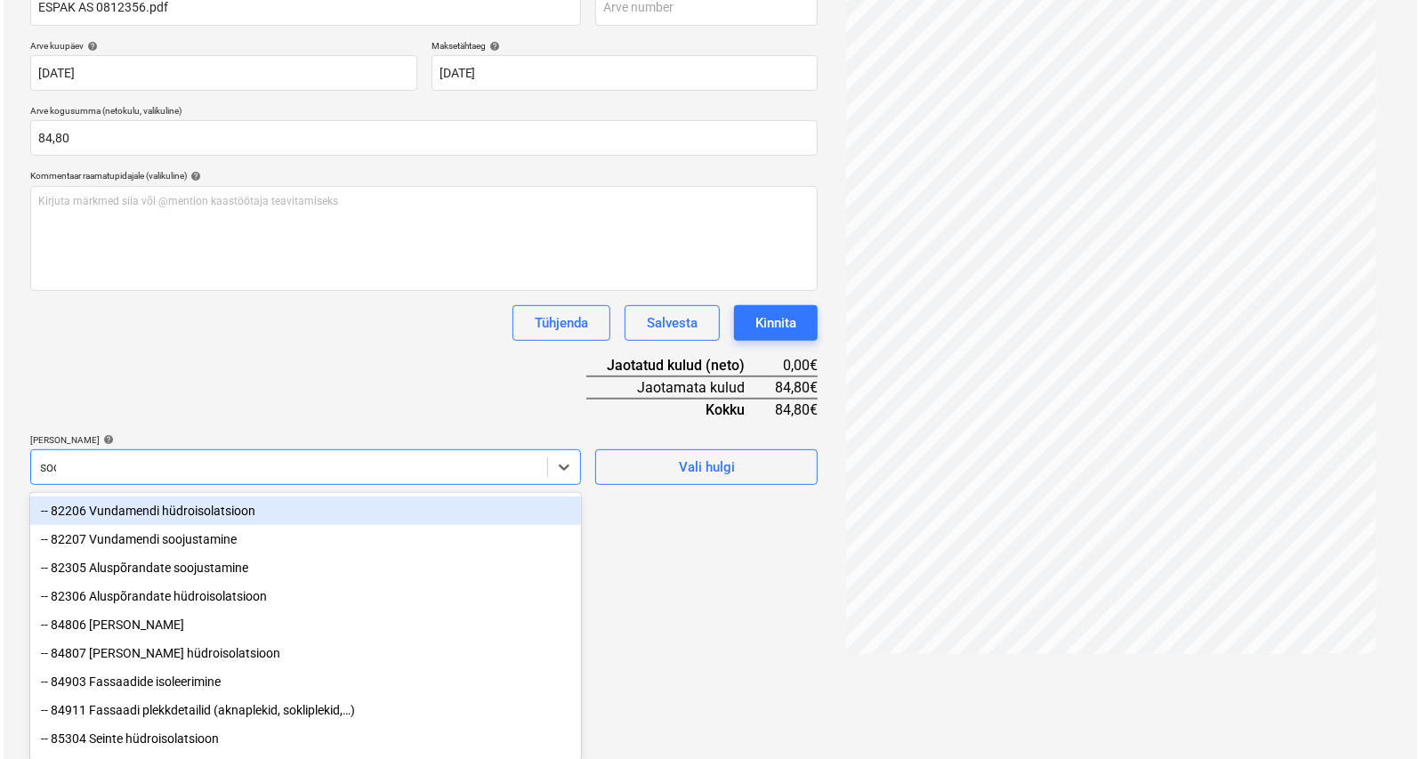
scroll to position [211, 0]
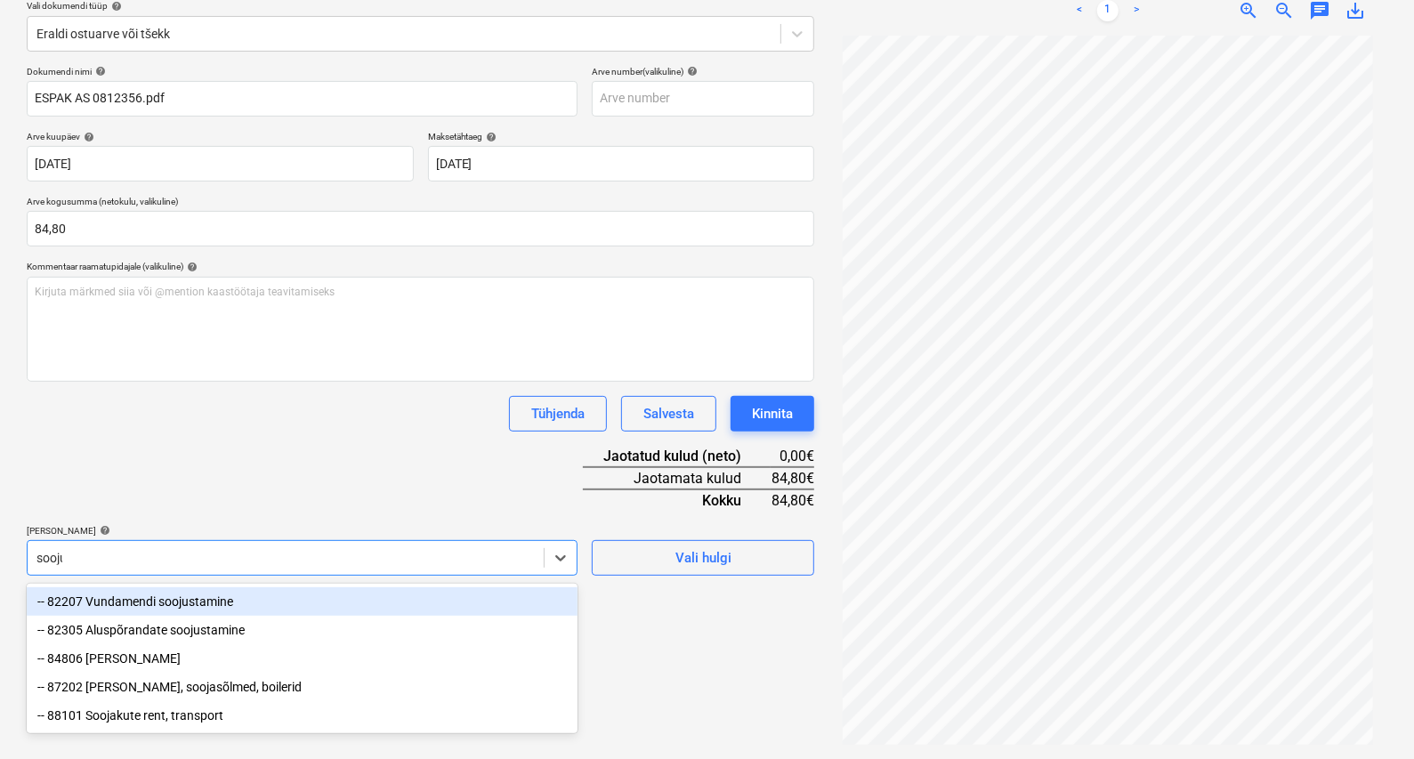
type input "soojus"
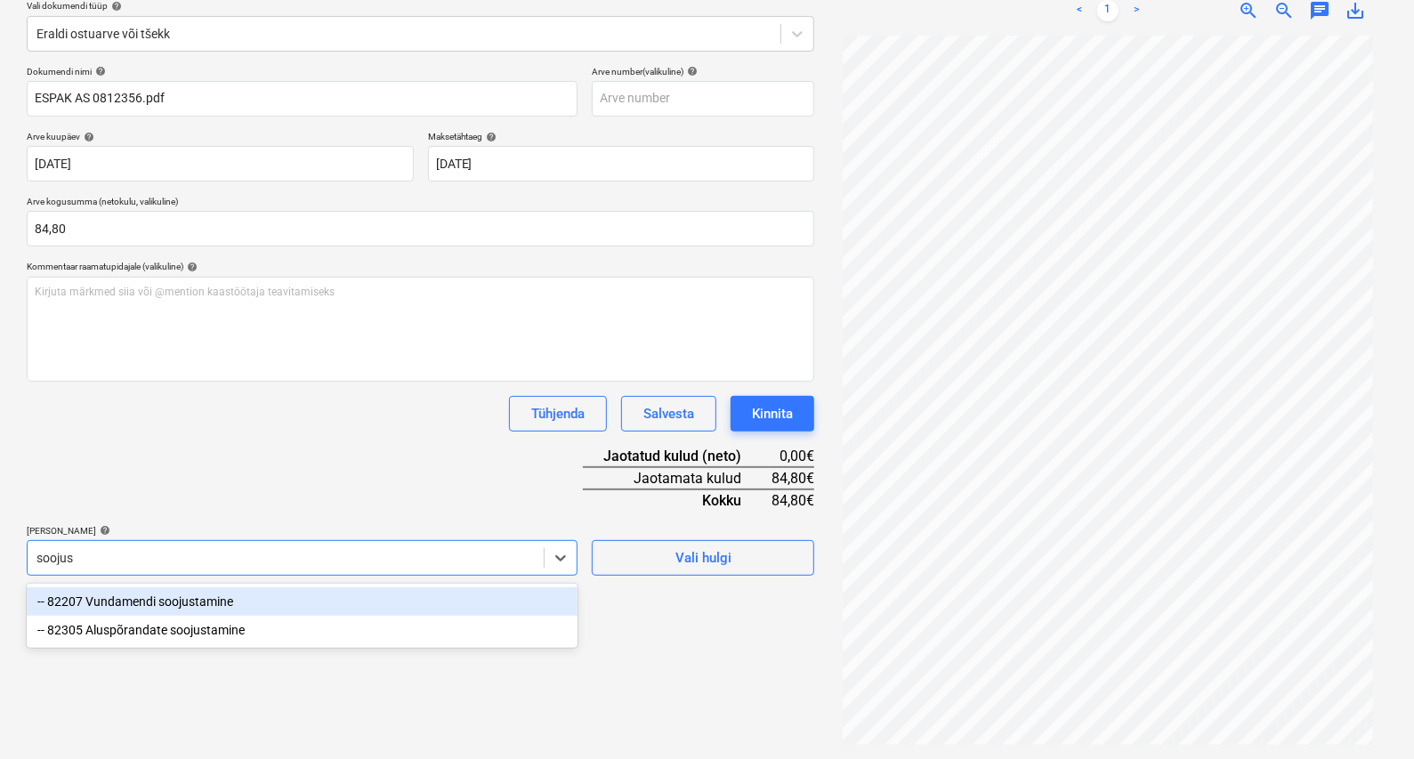
click at [123, 603] on div "-- 82207 Vundamendi soojustamine" at bounding box center [302, 601] width 551 height 28
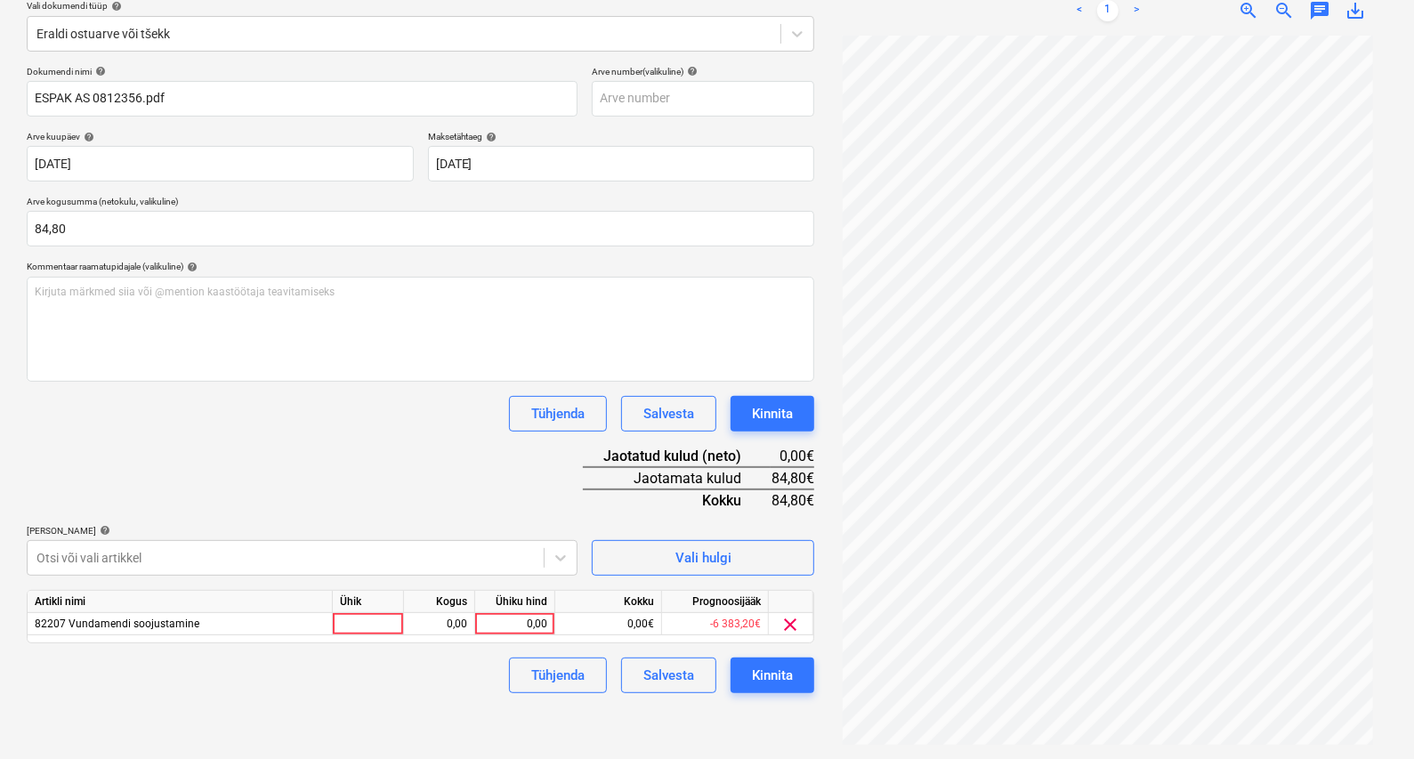
drag, startPoint x: 653, startPoint y: 731, endPoint x: 639, endPoint y: 723, distance: 16.3
click at [644, 628] on div "Failide konteerimine Vali ettevõte Espak AS (10162) [PERSON_NAME] uus ettevõte …" at bounding box center [421, 315] width 802 height 874
click at [372, 623] on div at bounding box center [368, 624] width 71 height 22
type input "tk"
click at [418, 617] on div "0,00" at bounding box center [439, 624] width 56 height 22
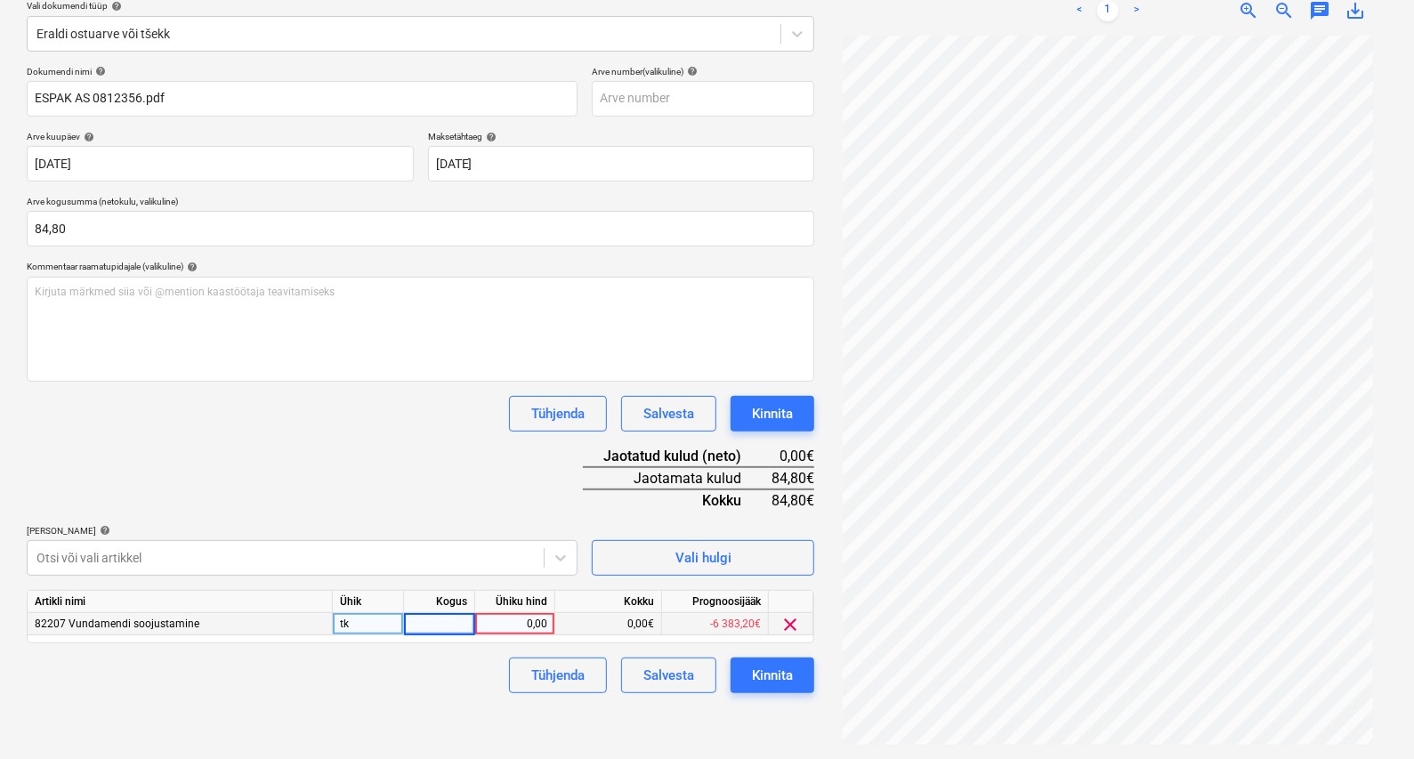
type input "1"
click at [511, 622] on div "0,00" at bounding box center [514, 624] width 65 height 22
type input "84,80"
click at [778, 628] on div "Kinnita" at bounding box center [772, 675] width 41 height 23
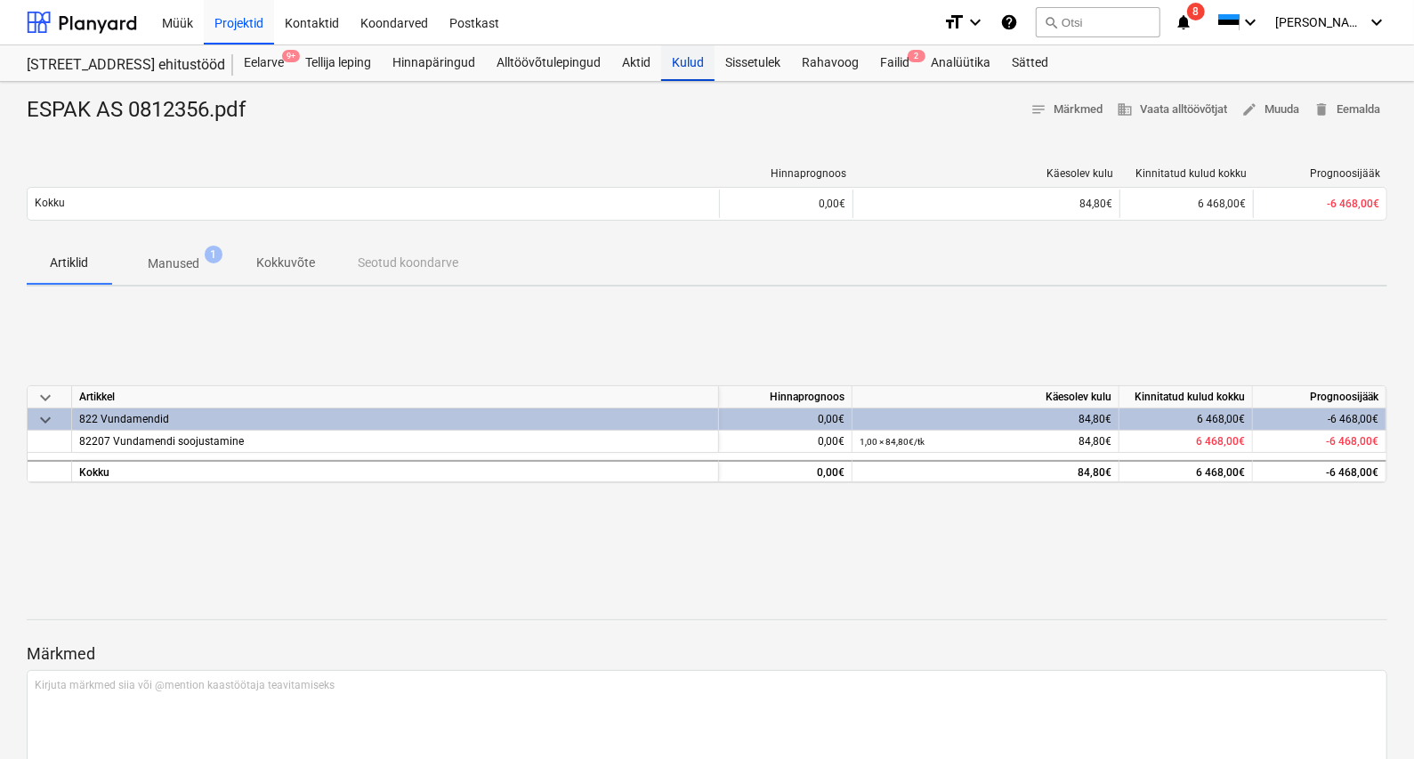
click at [686, 57] on div "Kulud" at bounding box center [687, 63] width 53 height 36
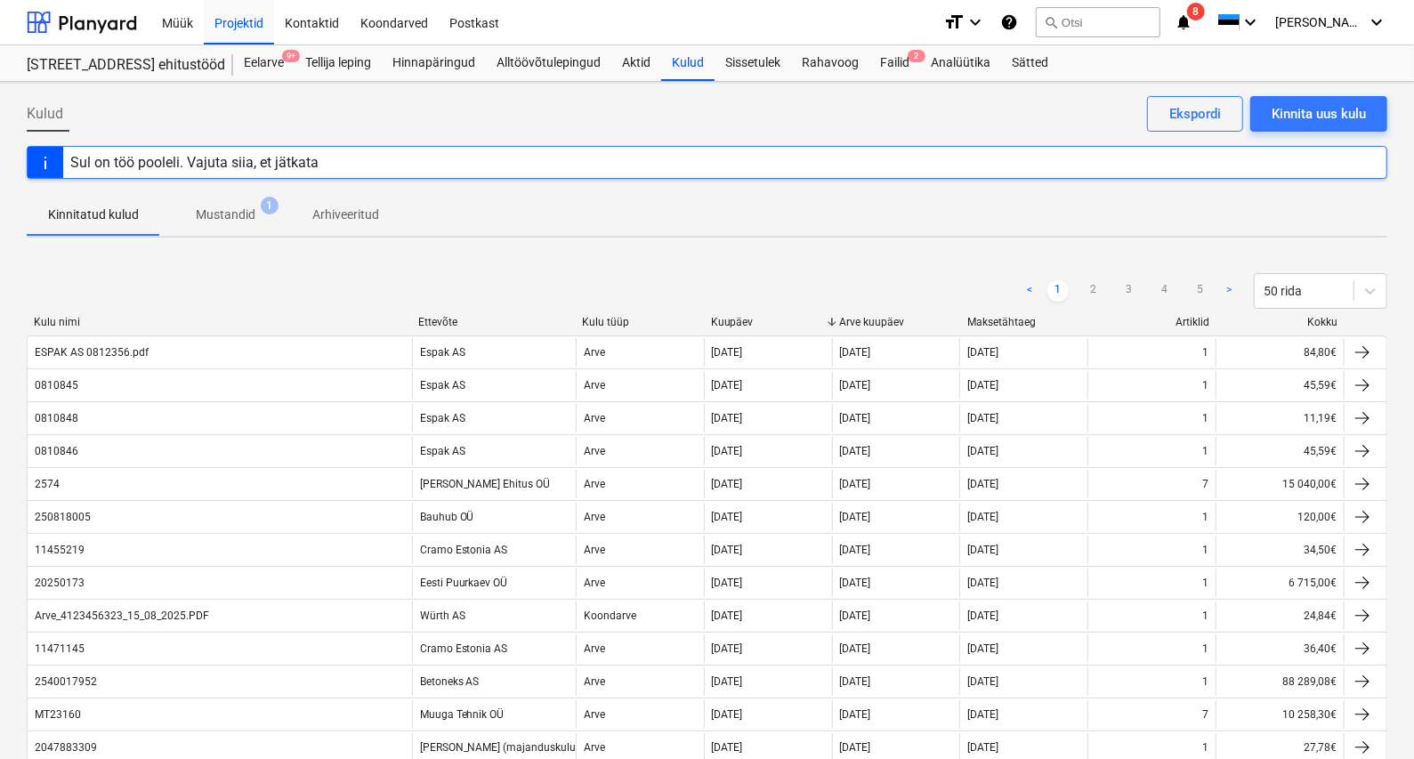
click at [894, 60] on div "Failid 2" at bounding box center [894, 63] width 51 height 36
